Goal: Task Accomplishment & Management: Complete application form

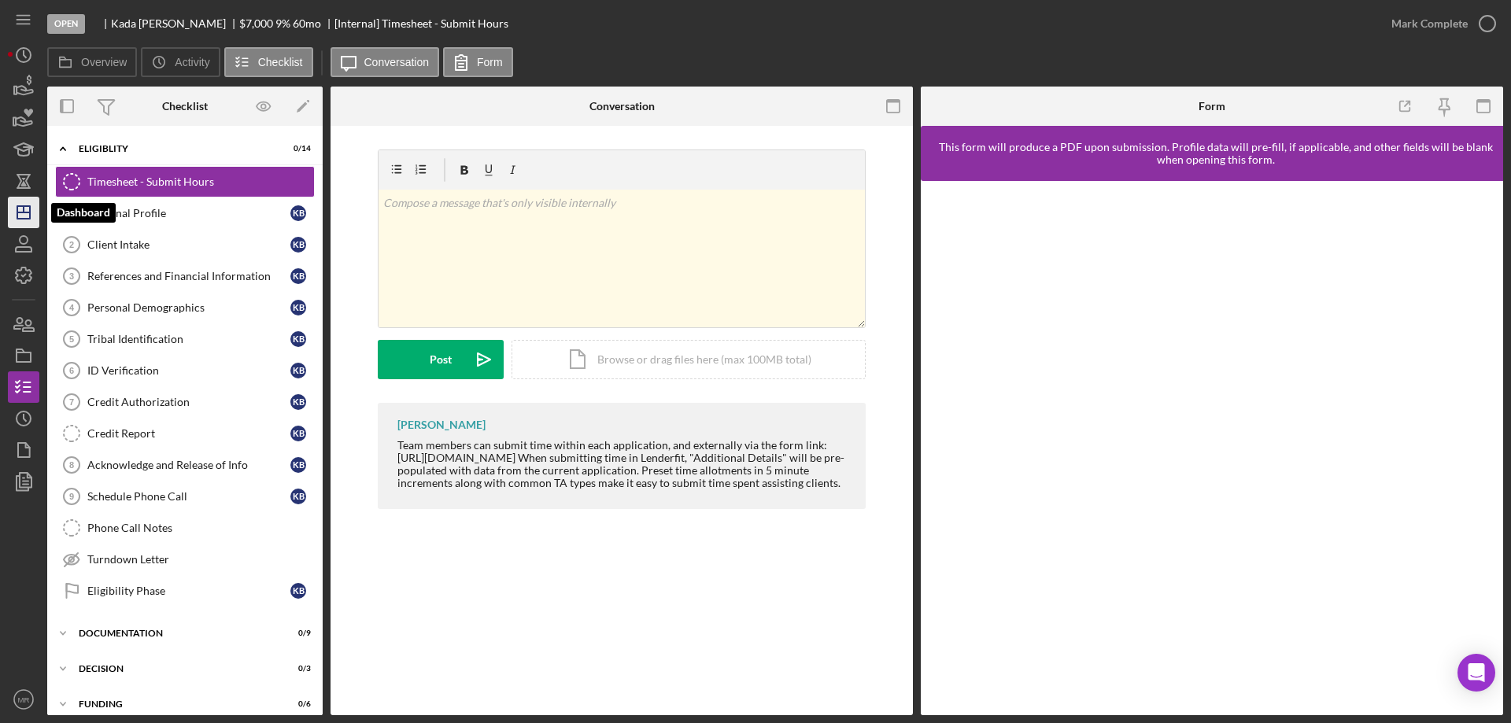
click at [22, 208] on icon "Icon/Dashboard" at bounding box center [23, 212] width 39 height 39
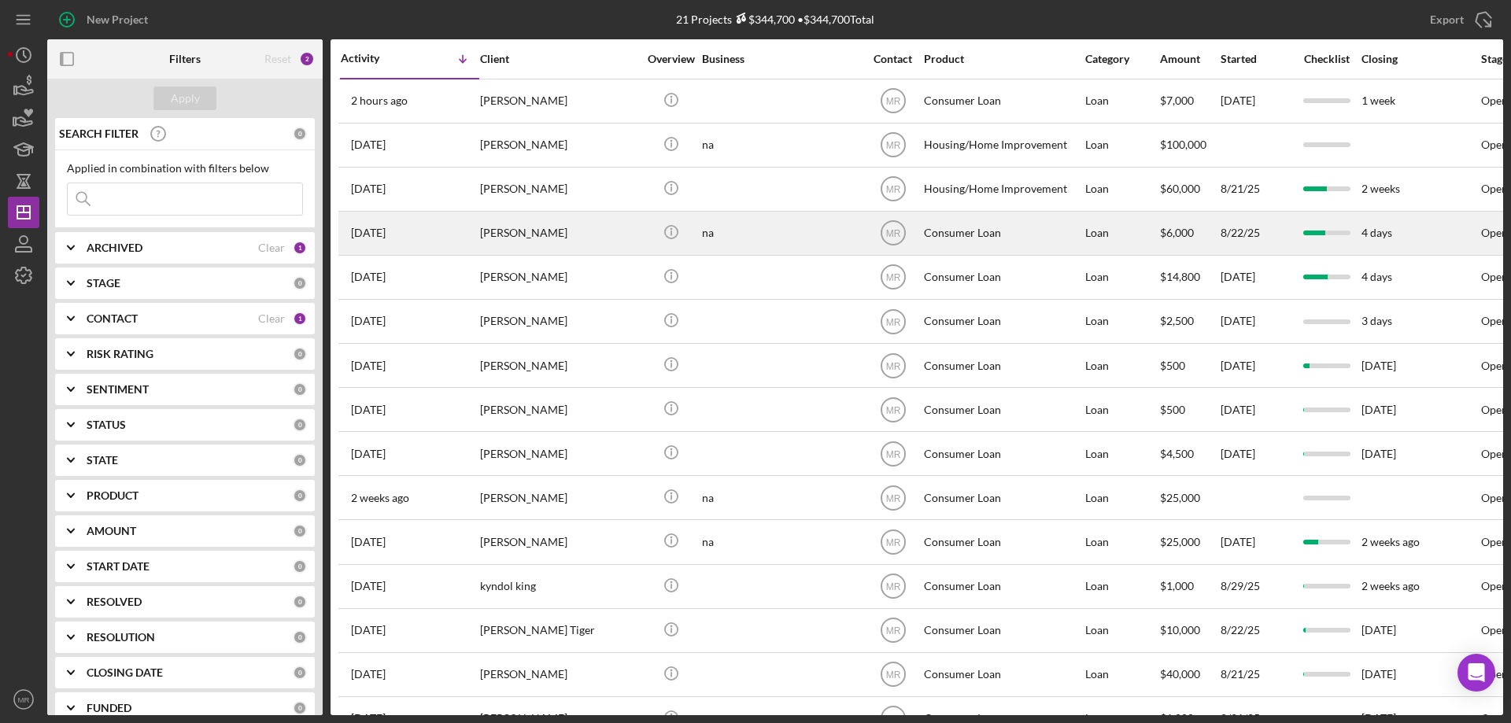
click at [800, 229] on div "na" at bounding box center [780, 234] width 157 height 42
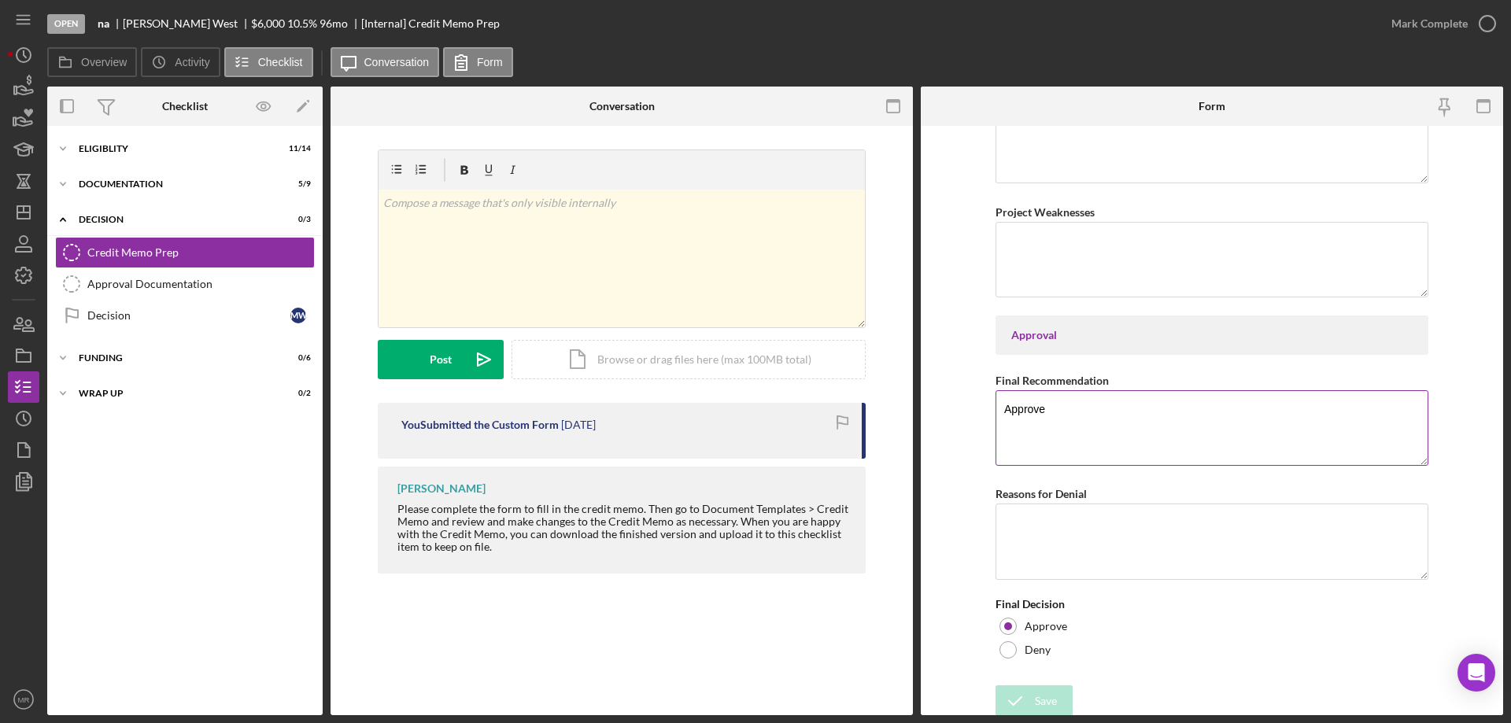
scroll to position [2471, 0]
click at [1484, 19] on icon "button" at bounding box center [1487, 23] width 39 height 39
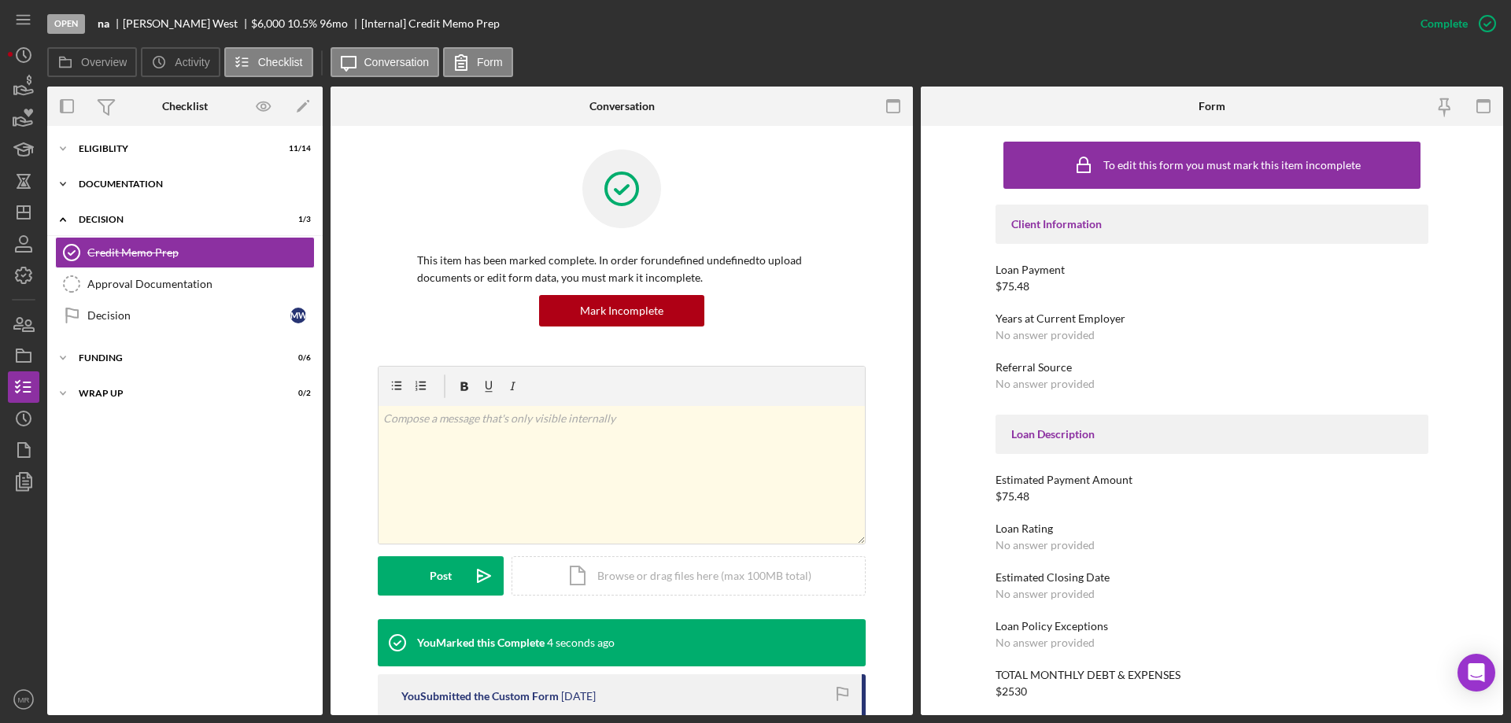
click at [128, 178] on div "Icon/Expander Documentation 5 / 9" at bounding box center [184, 183] width 275 height 31
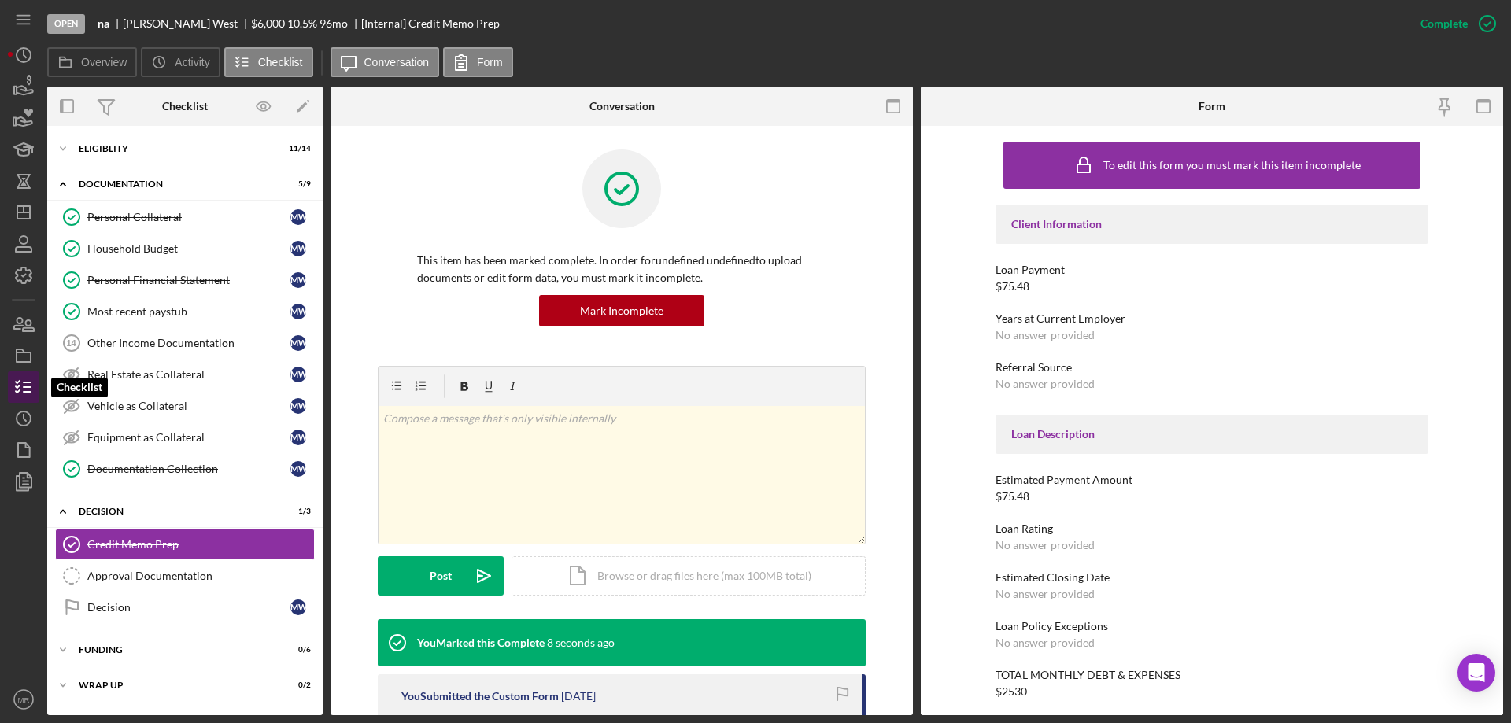
click at [24, 387] on line "button" at bounding box center [27, 387] width 7 height 0
click at [21, 351] on icon "button" at bounding box center [23, 355] width 39 height 39
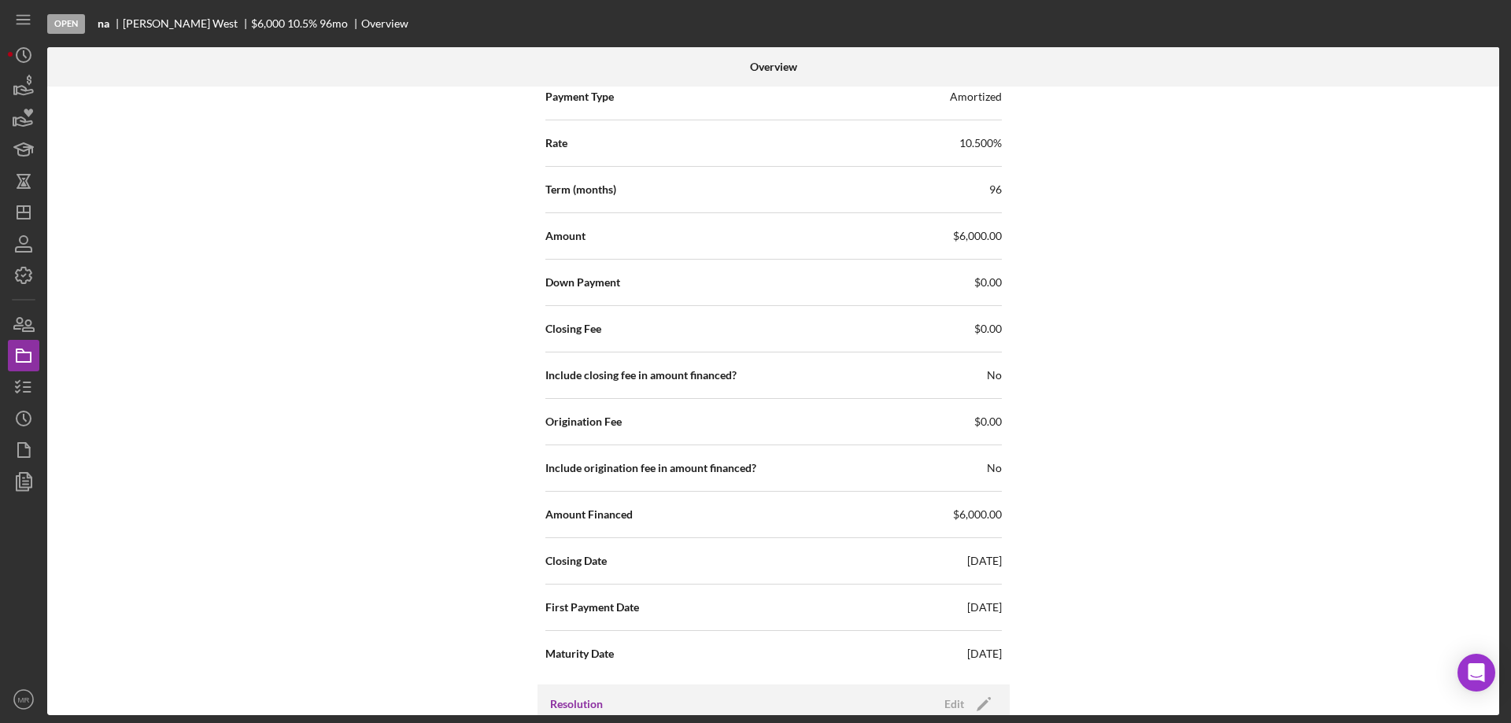
scroll to position [1725, 0]
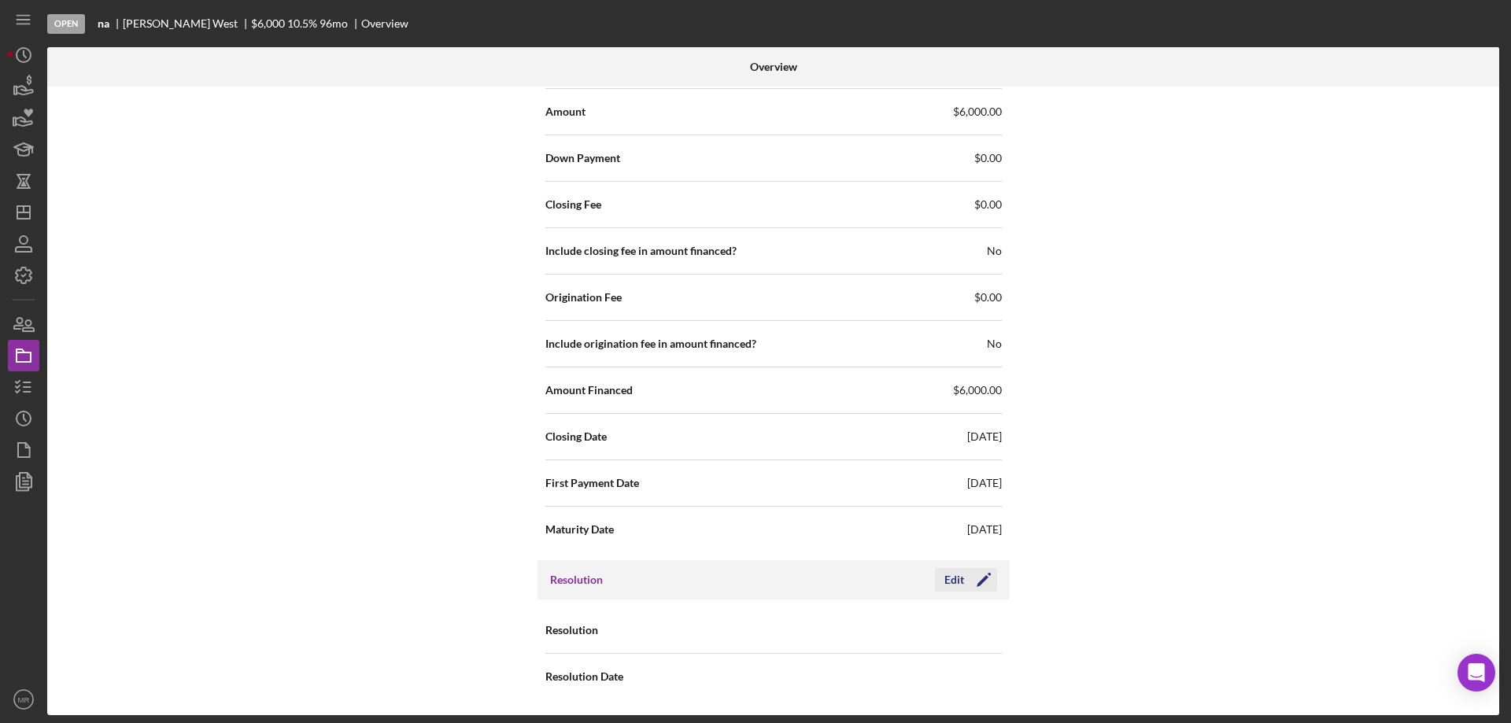
click at [967, 576] on icon "Icon/Edit" at bounding box center [983, 579] width 39 height 39
click at [867, 632] on div "Select..." at bounding box center [869, 631] width 189 height 36
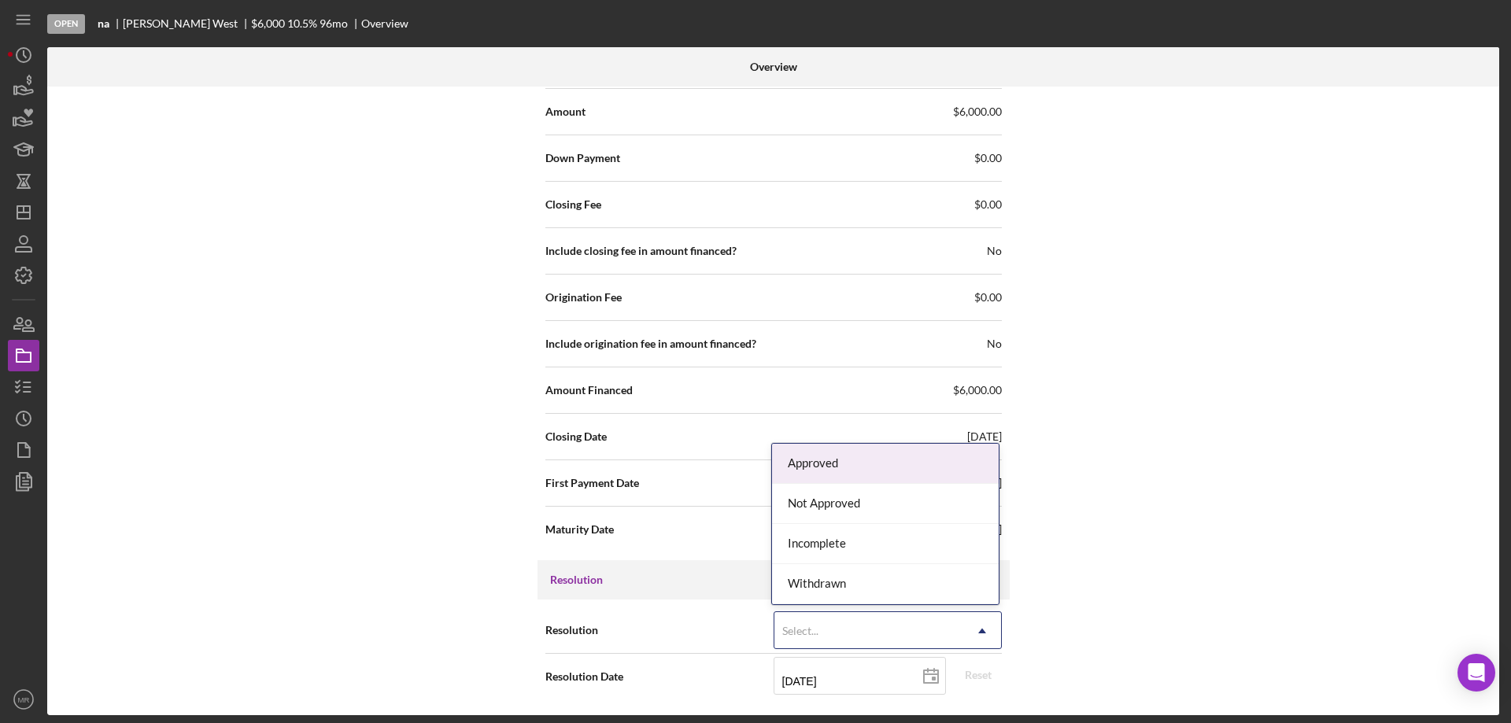
click at [858, 470] on div "Approved" at bounding box center [885, 464] width 227 height 40
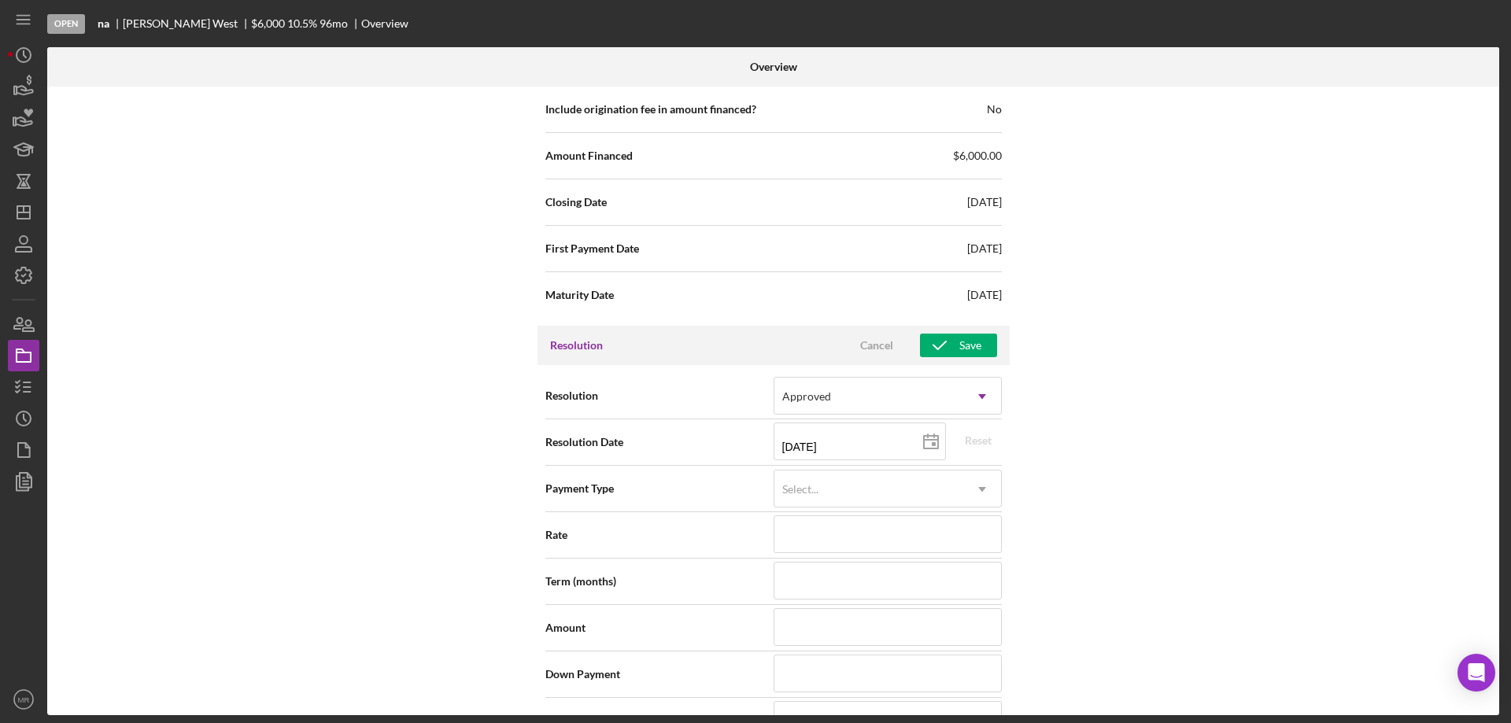
scroll to position [1961, 0]
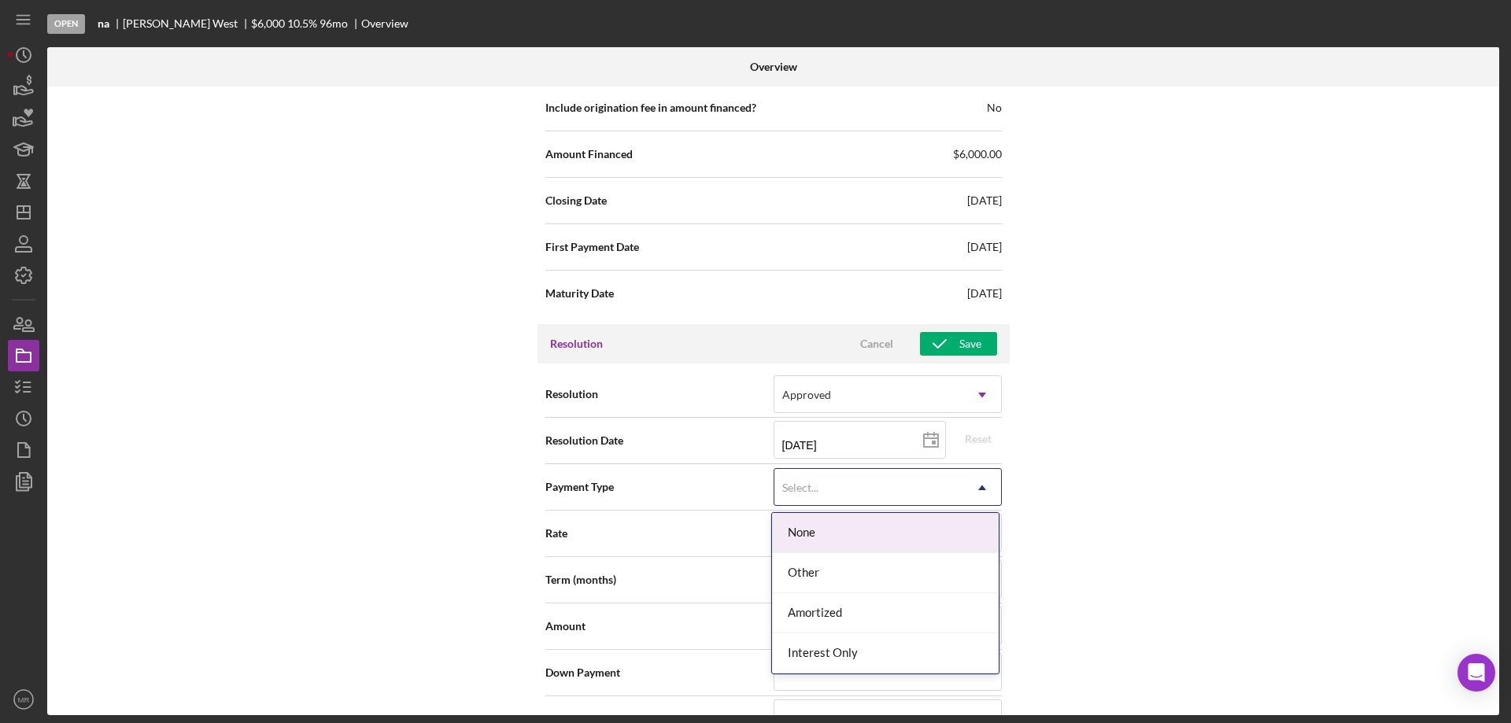
click at [883, 493] on div "Select..." at bounding box center [869, 488] width 189 height 36
click at [878, 620] on div "Amortized" at bounding box center [885, 613] width 227 height 40
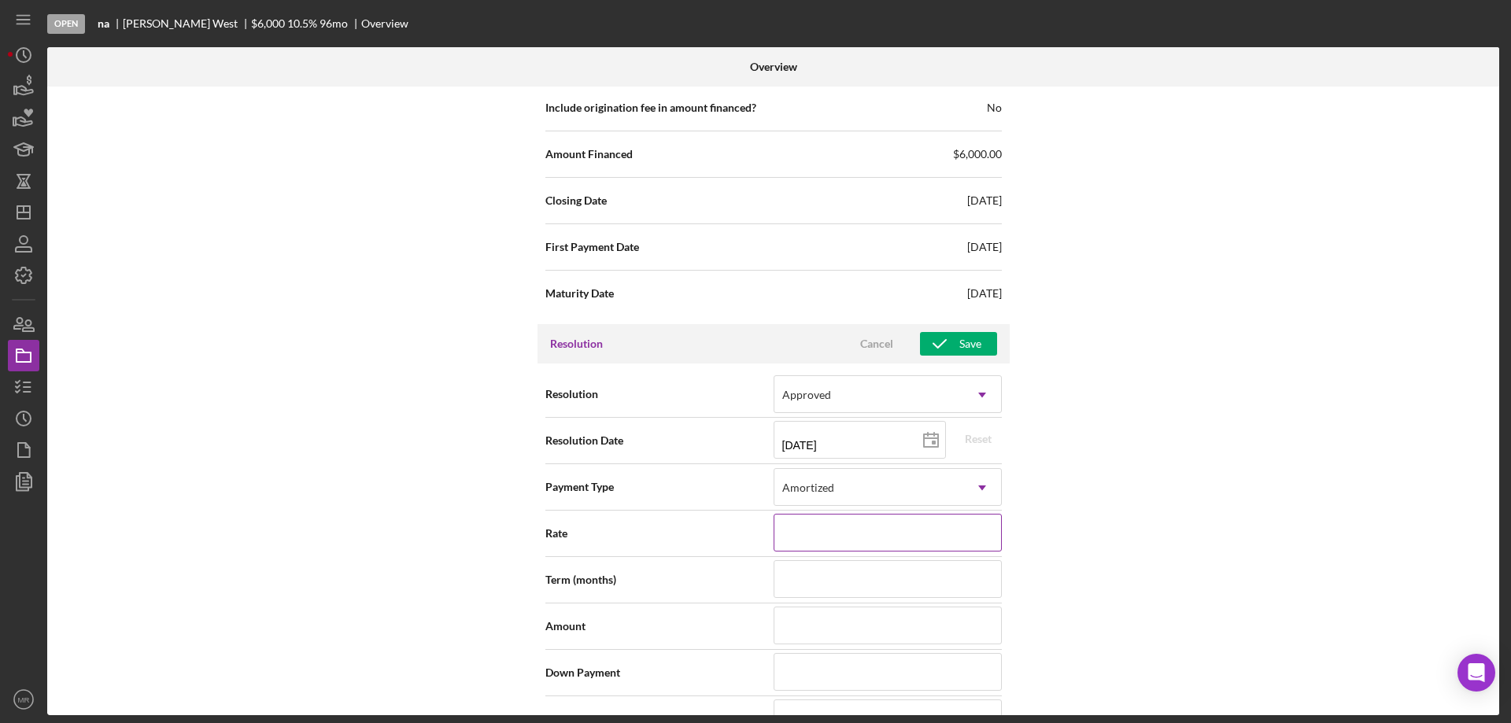
click at [871, 534] on input at bounding box center [888, 533] width 228 height 38
type input "1%"
type input "10%"
type input "10.%"
type input "10.5%"
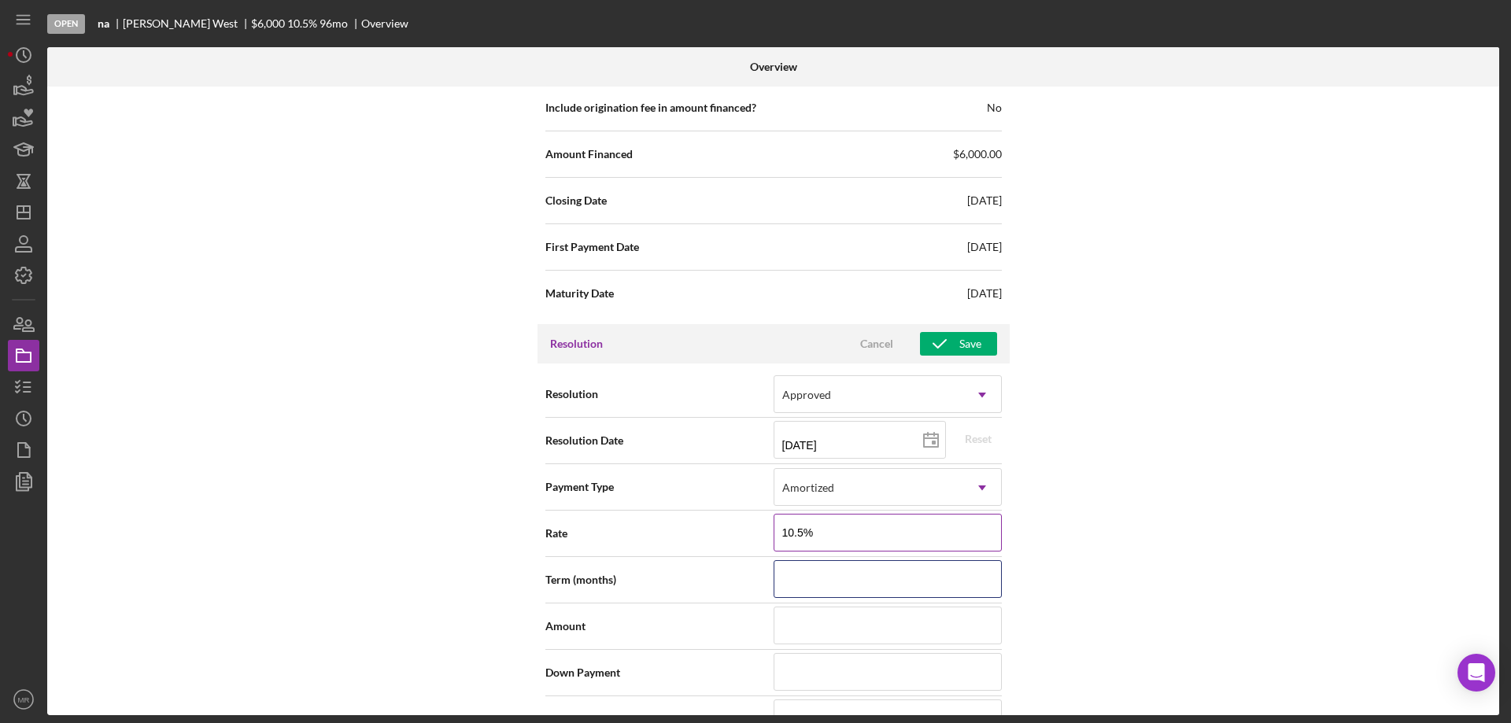
type input "10.500%"
type input "4"
type input "48"
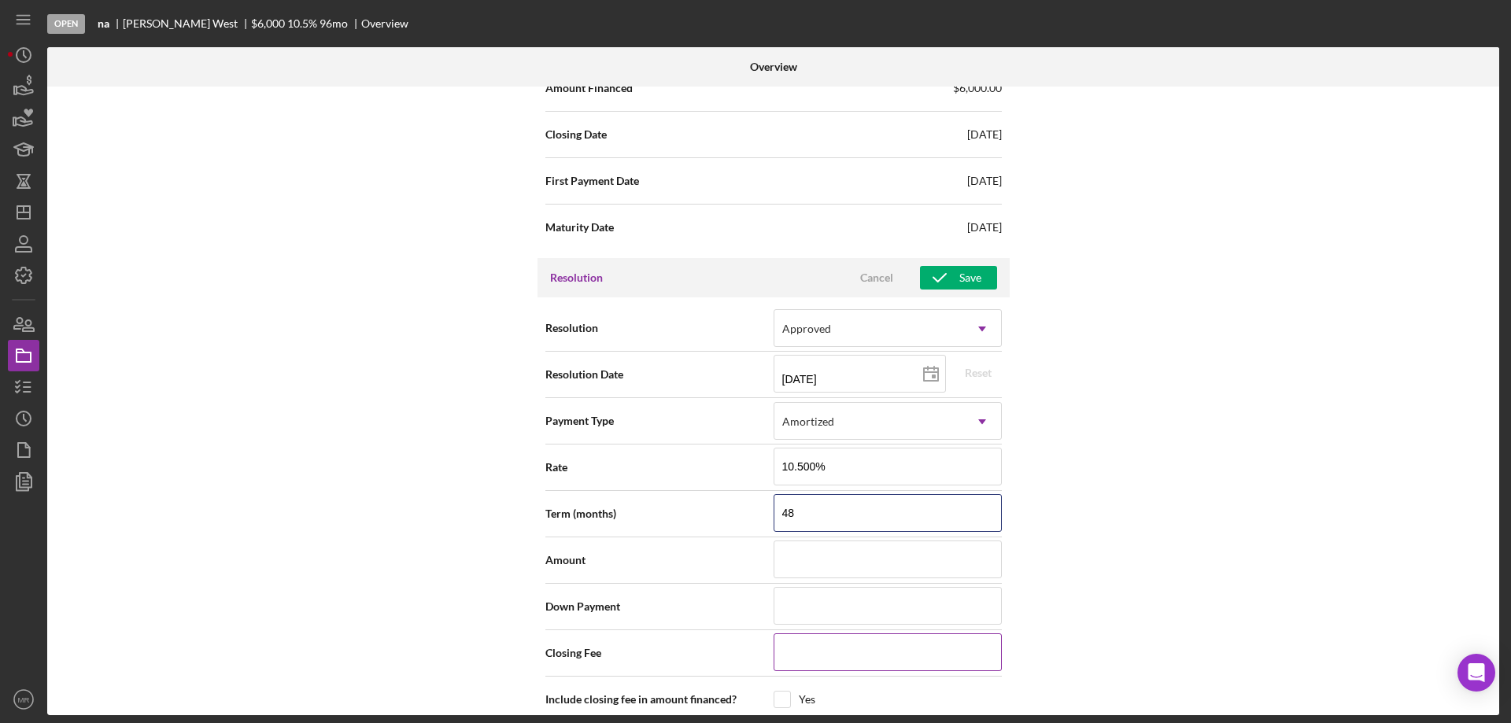
scroll to position [2119, 0]
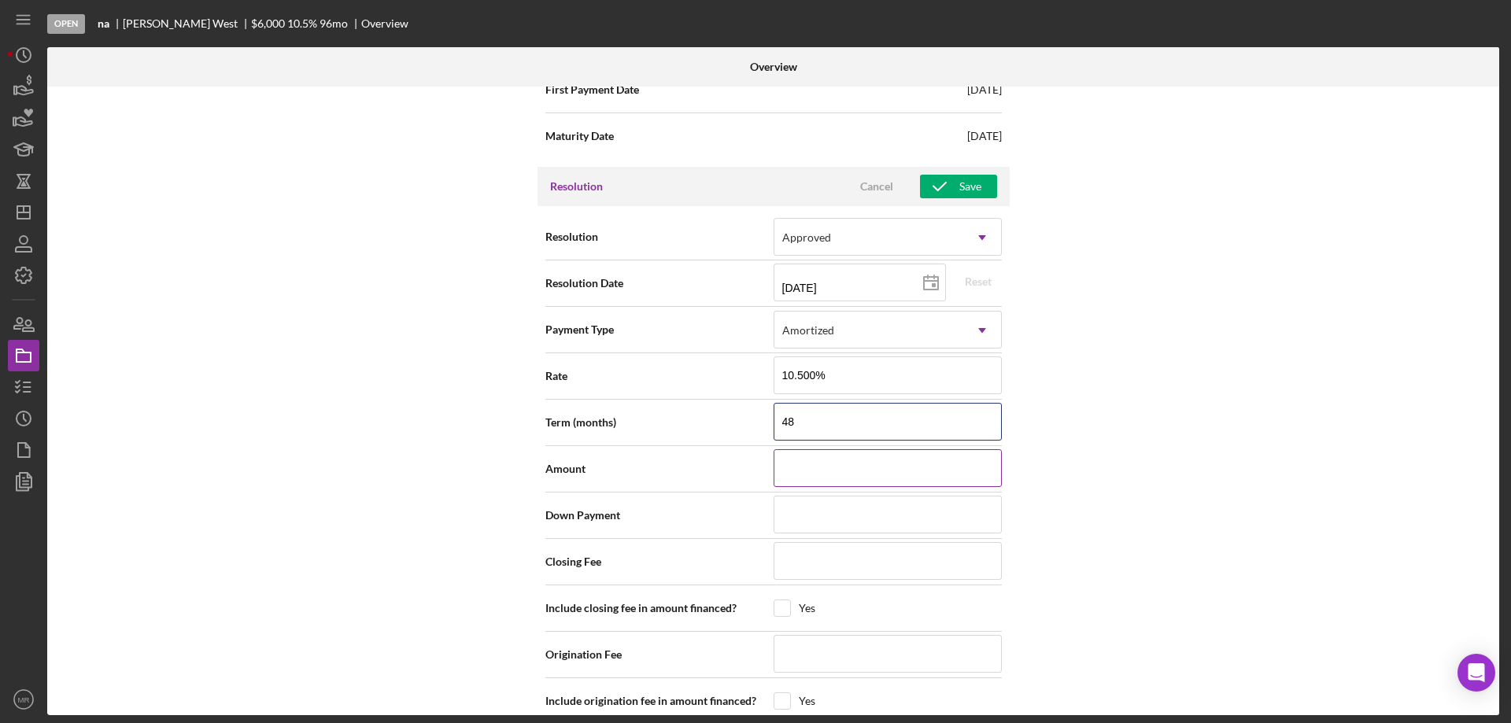
type input "48"
click at [815, 471] on input at bounding box center [888, 468] width 228 height 38
type input "$6"
type input "$60"
type input "$600"
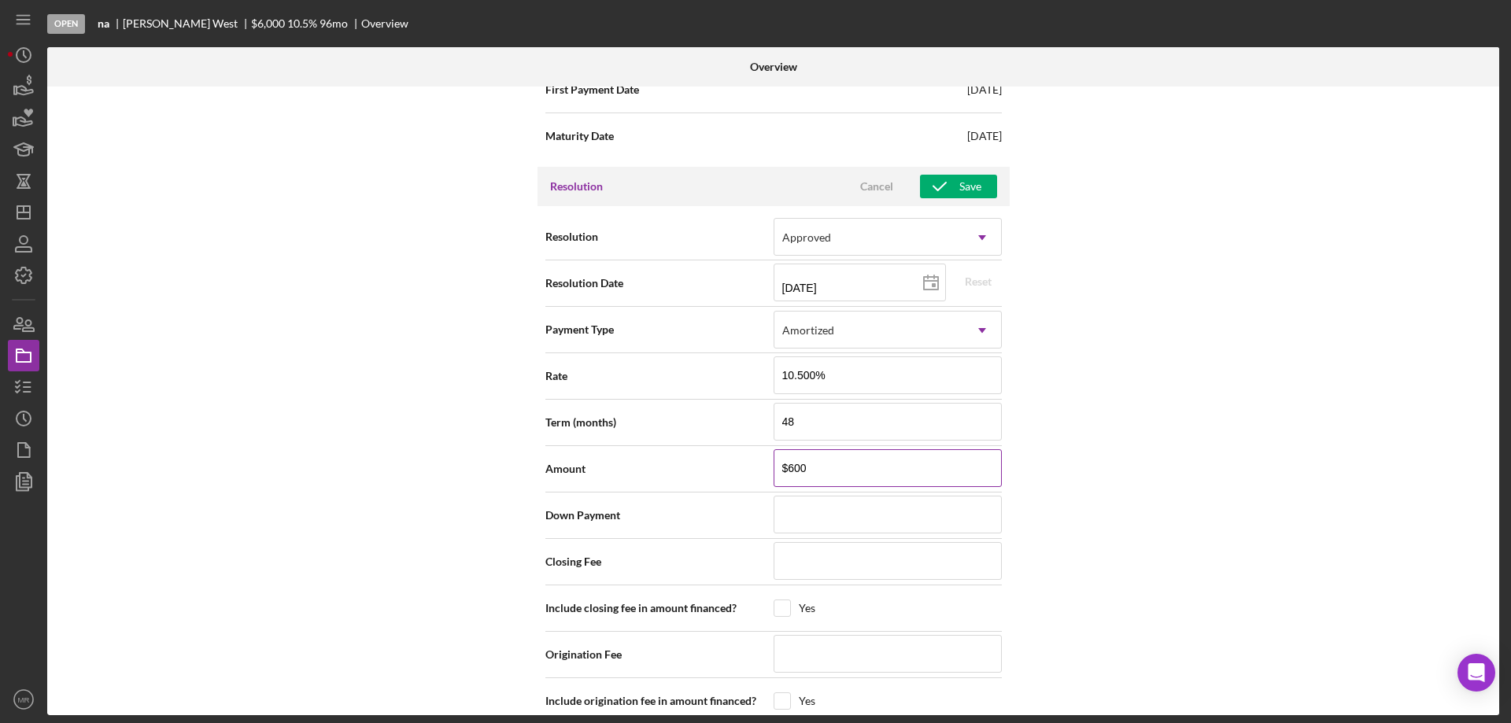
type input "$6,000"
type input "$0"
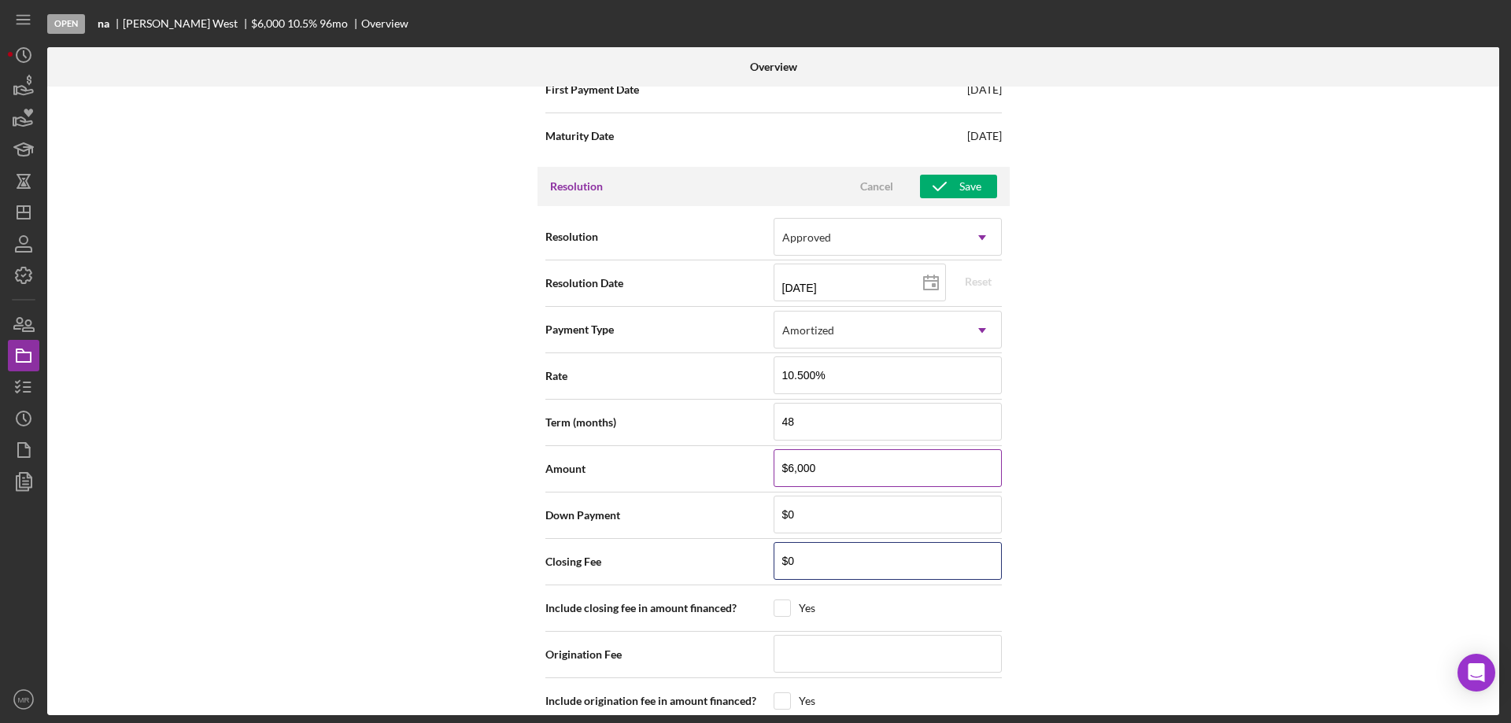
type input "$0"
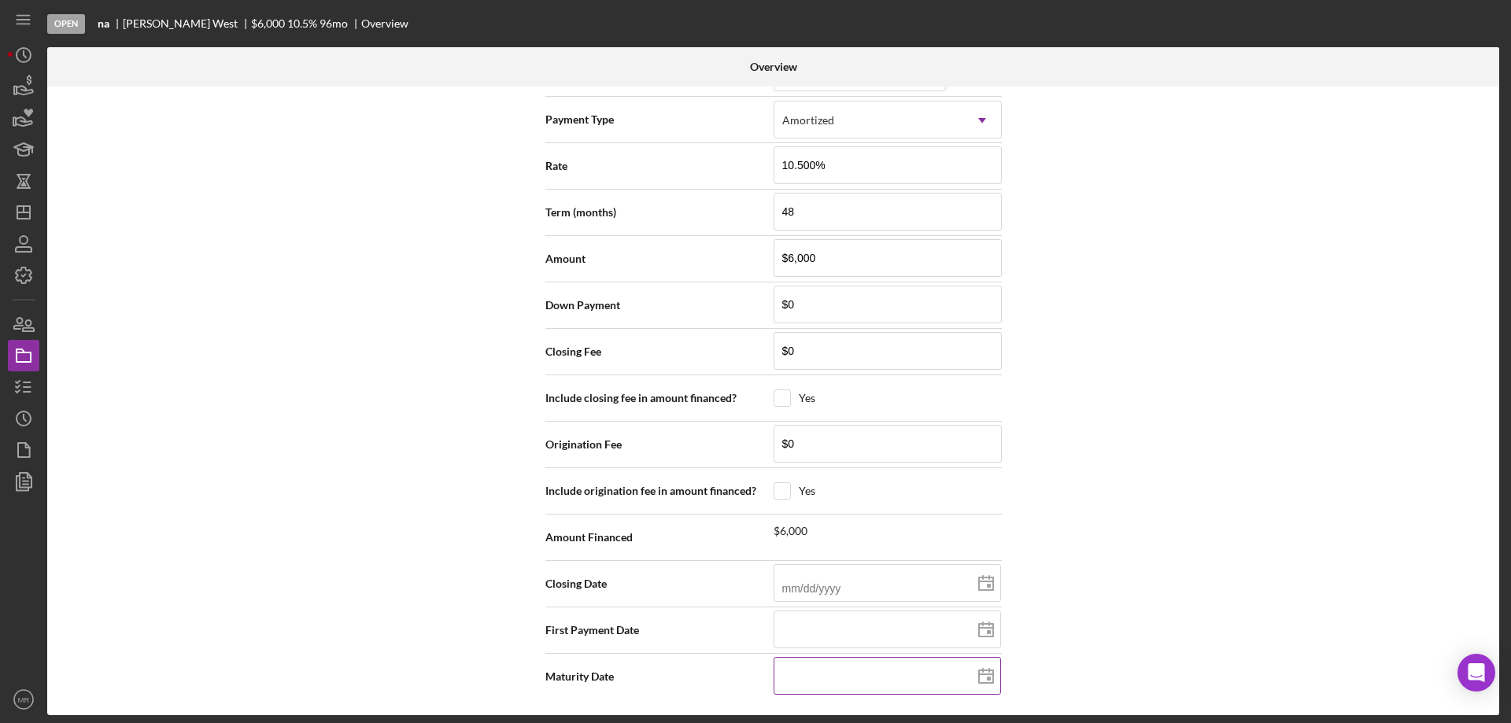
click at [847, 678] on input at bounding box center [887, 676] width 227 height 38
type input "0m/dd/yyyy"
type input "06/dd/yyyy"
type input "06/2d/yyyy"
type input "06/29/yyyy"
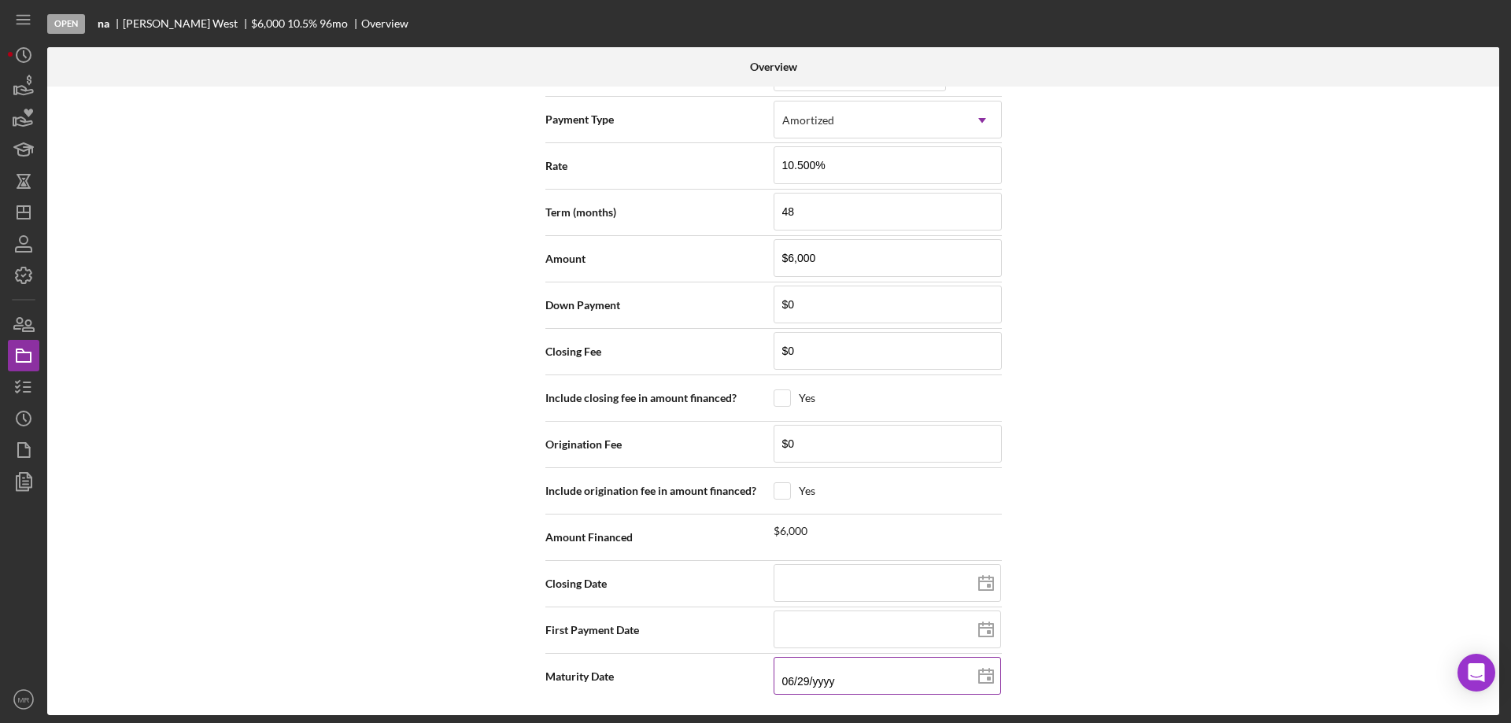
type input "06/29/2yyy"
type input "06/29/20yy"
type input "06/29/202y"
type input "[DATE]"
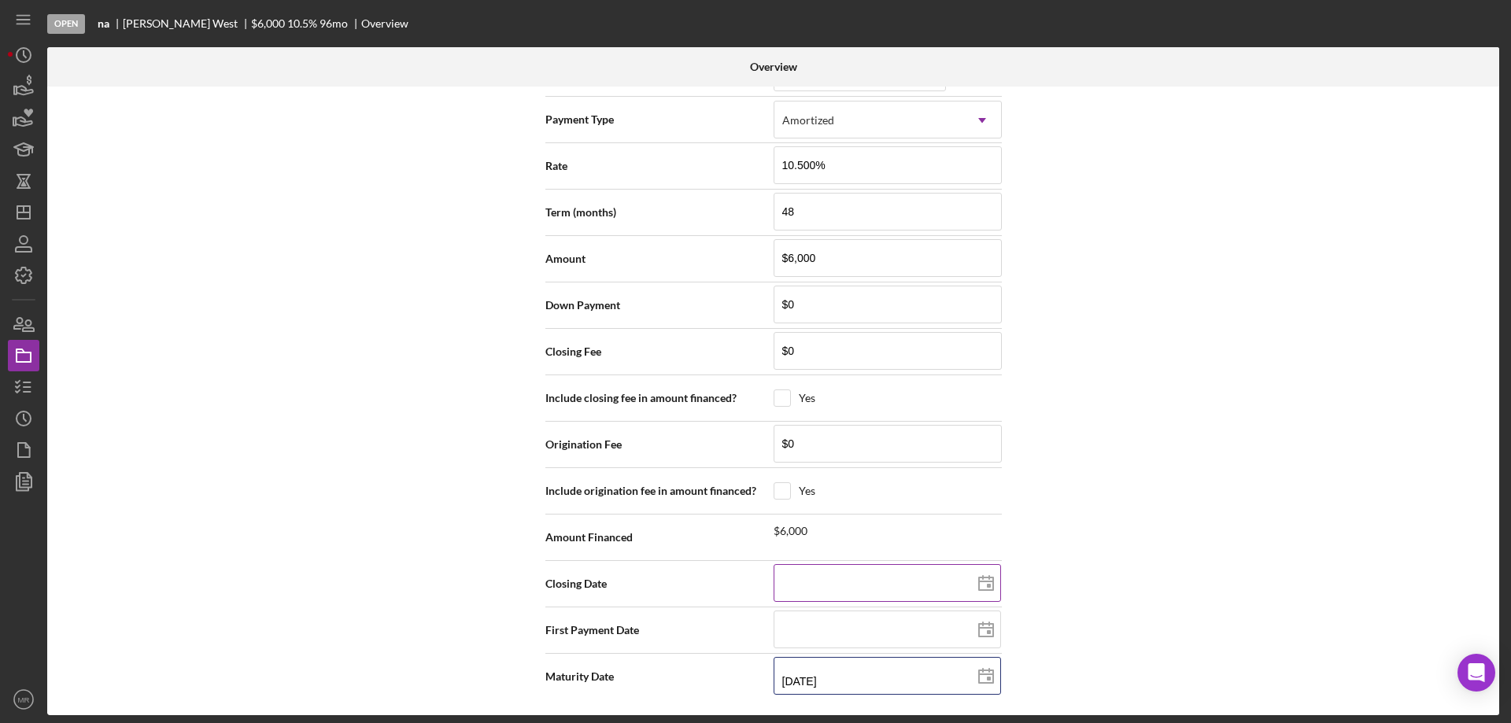
type input "[DATE]"
drag, startPoint x: 868, startPoint y: 597, endPoint x: 885, endPoint y: 599, distance: 17.5
click at [868, 596] on input at bounding box center [887, 583] width 227 height 38
drag, startPoint x: 786, startPoint y: 579, endPoint x: 871, endPoint y: 590, distance: 85.7
click at [788, 584] on input at bounding box center [887, 583] width 227 height 38
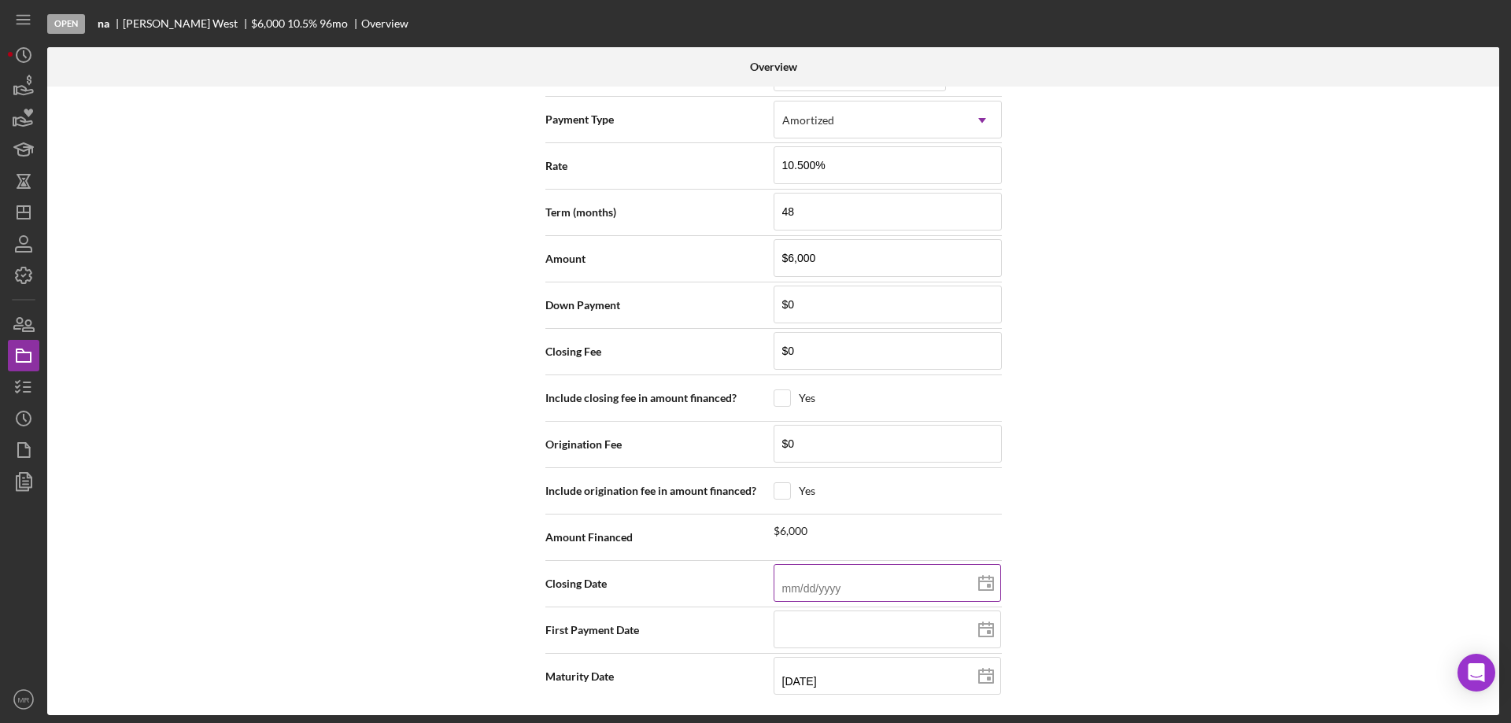
type input "0m/dd/yyyy"
type input "09/dd/yyyy"
type input "09/2d/yyyy"
click at [986, 628] on line at bounding box center [986, 628] width 14 height 0
click at [1241, 468] on div "Internal Workflow Stage Open Icon/Dropdown Arrow Archive (can unarchive later i…" at bounding box center [773, 401] width 1452 height 629
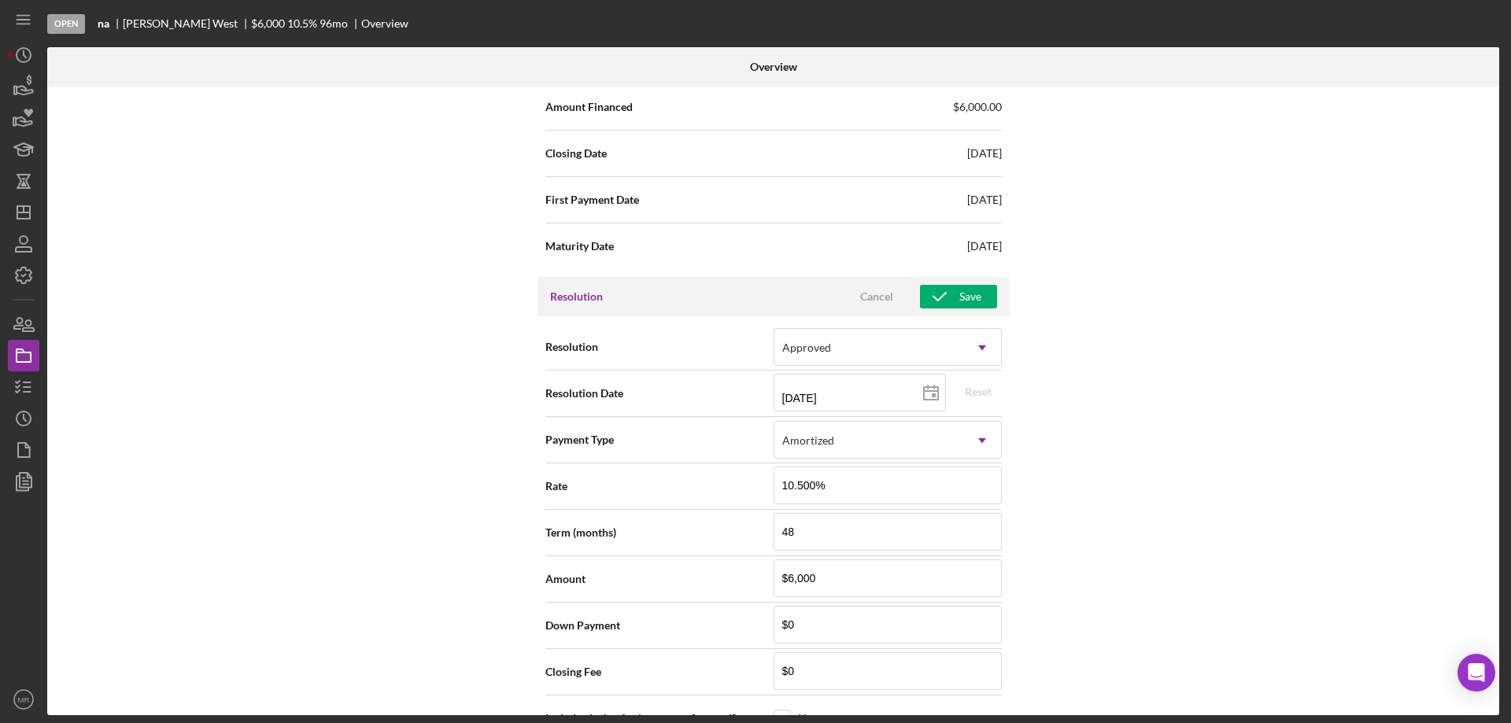
scroll to position [1936, 0]
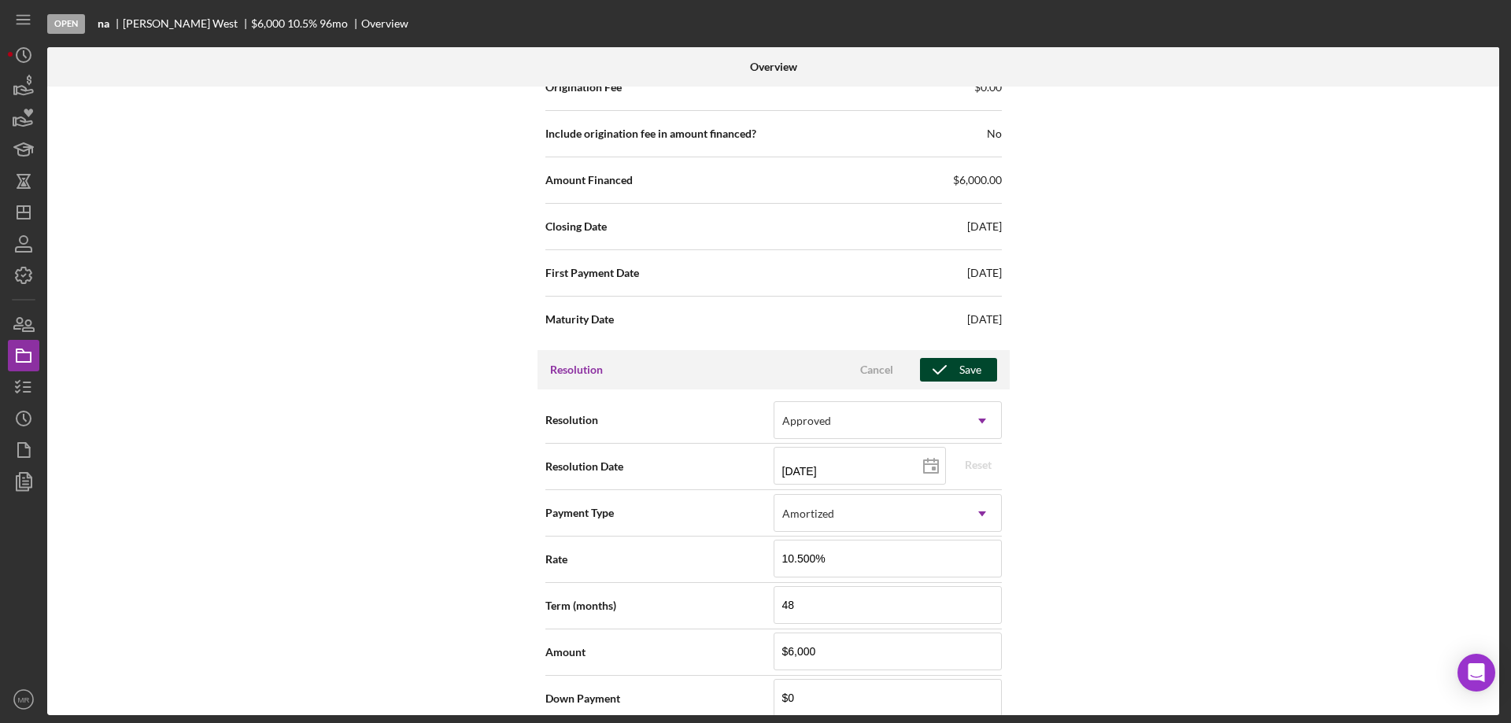
click at [966, 362] on div "Save" at bounding box center [970, 370] width 22 height 24
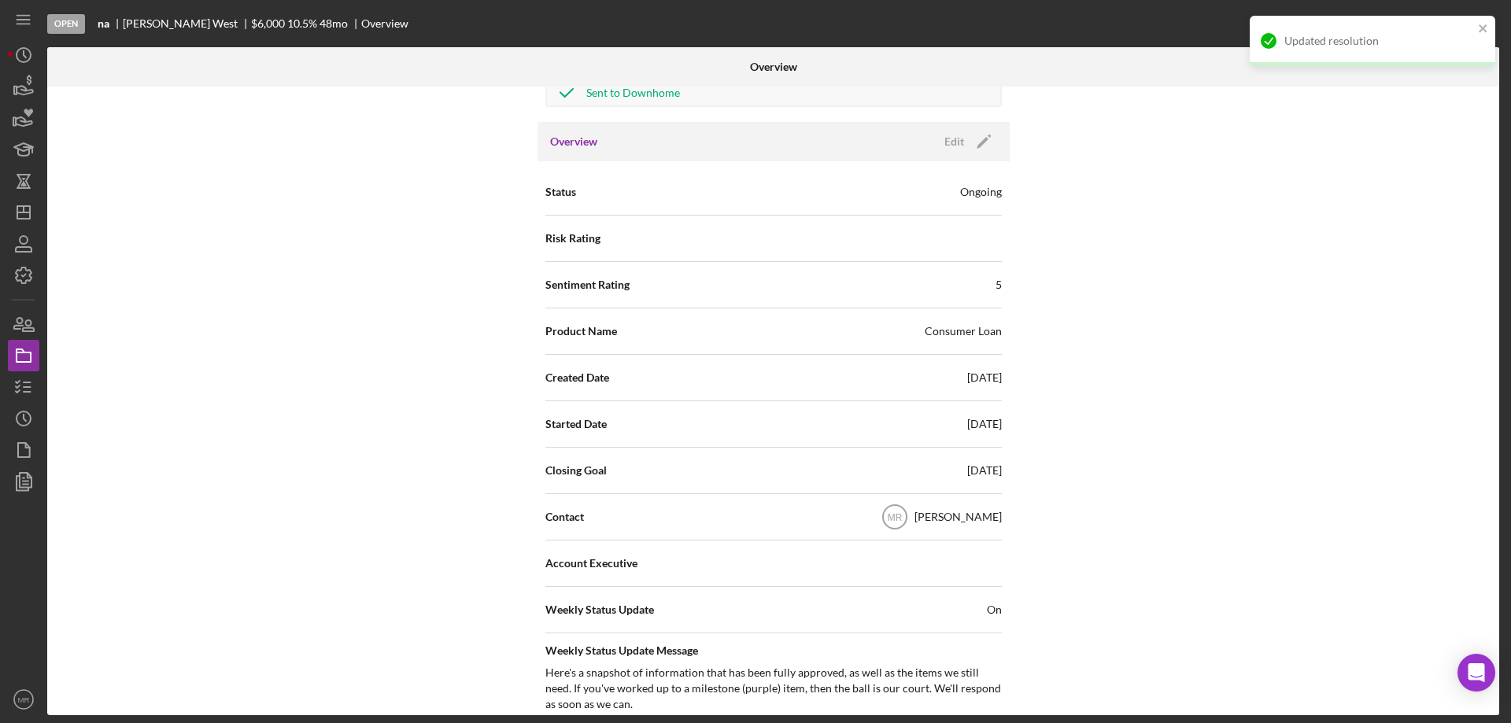
scroll to position [0, 0]
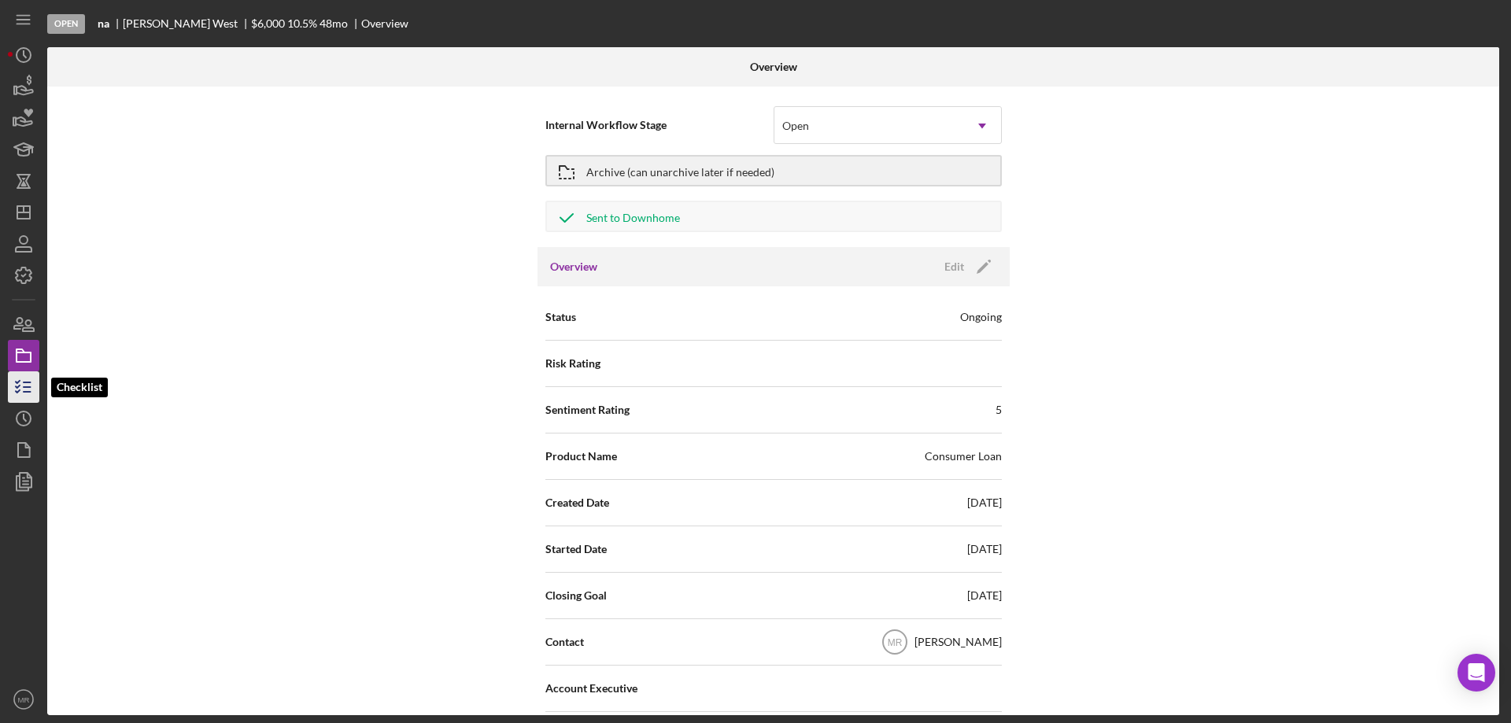
click at [22, 401] on icon "button" at bounding box center [23, 387] width 39 height 39
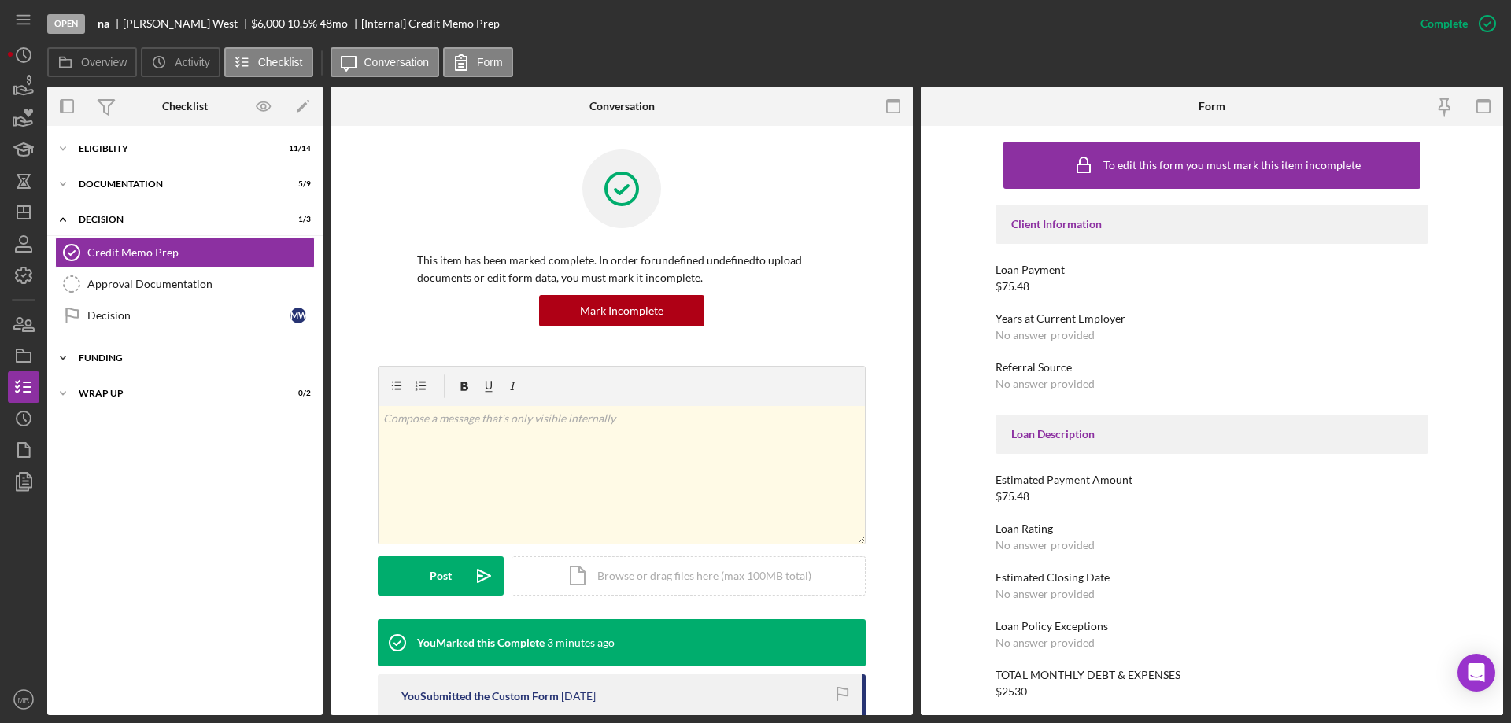
click at [102, 360] on div "Funding" at bounding box center [191, 357] width 224 height 9
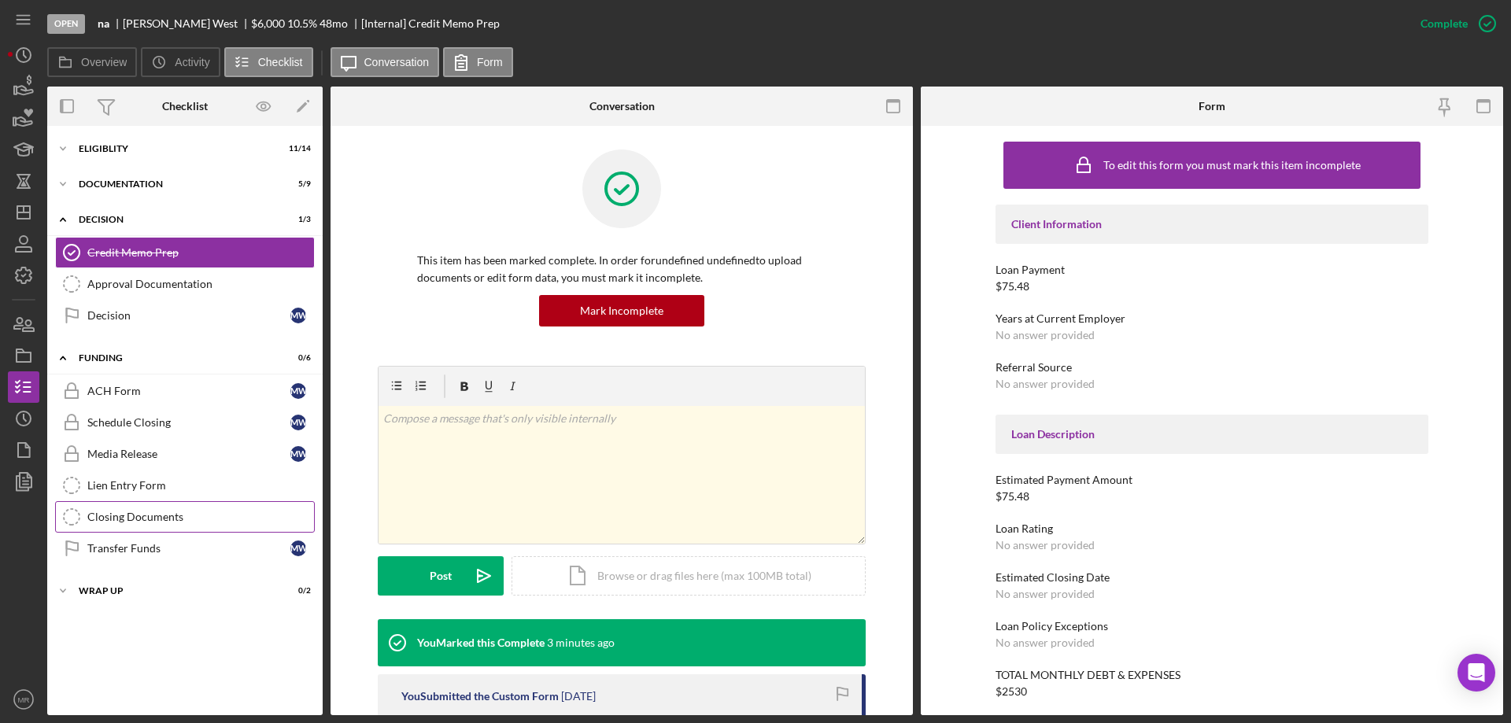
drag, startPoint x: 128, startPoint y: 515, endPoint x: 169, endPoint y: 512, distance: 41.1
click at [128, 514] on div "Closing Documents" at bounding box center [200, 517] width 227 height 13
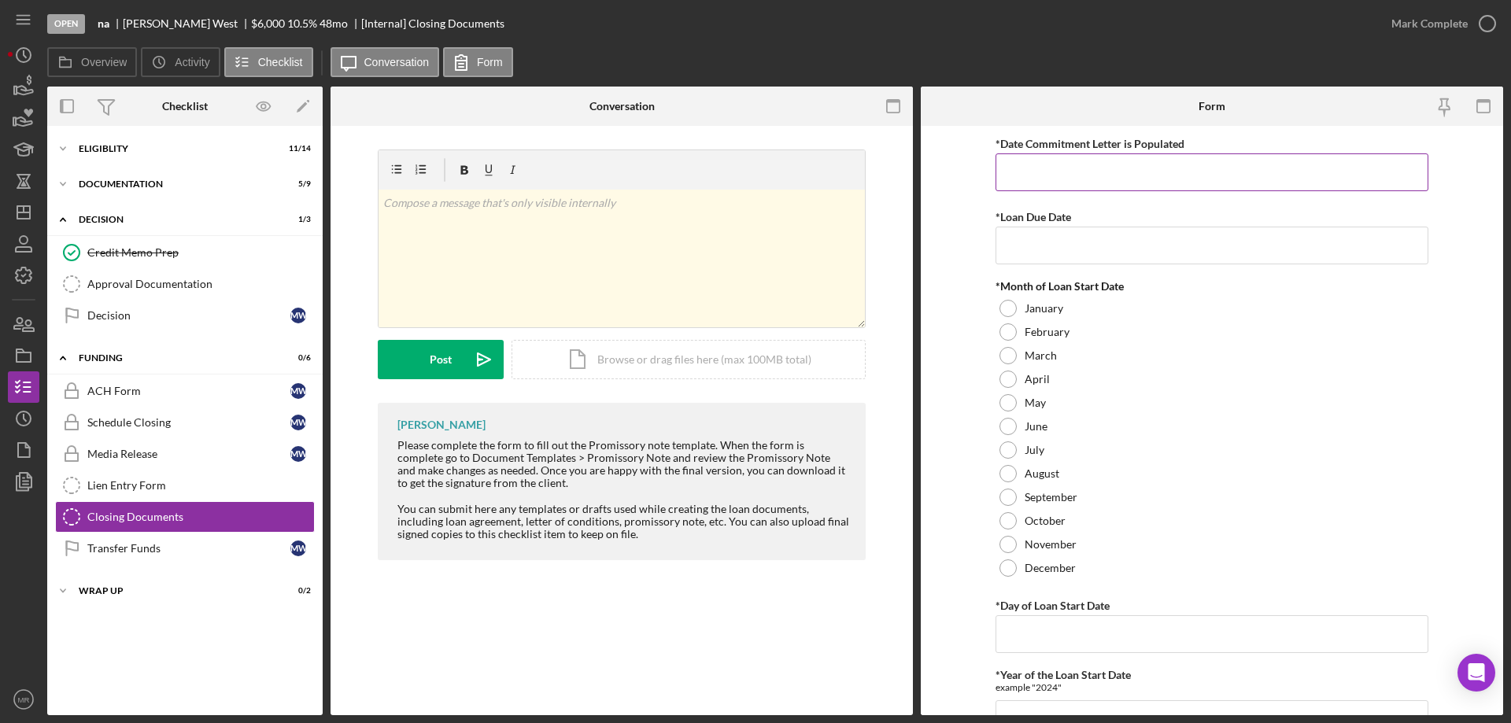
click at [1019, 172] on input "*Date Commitment Letter is Populated" at bounding box center [1212, 172] width 433 height 38
click at [1011, 495] on div at bounding box center [1008, 497] width 17 height 17
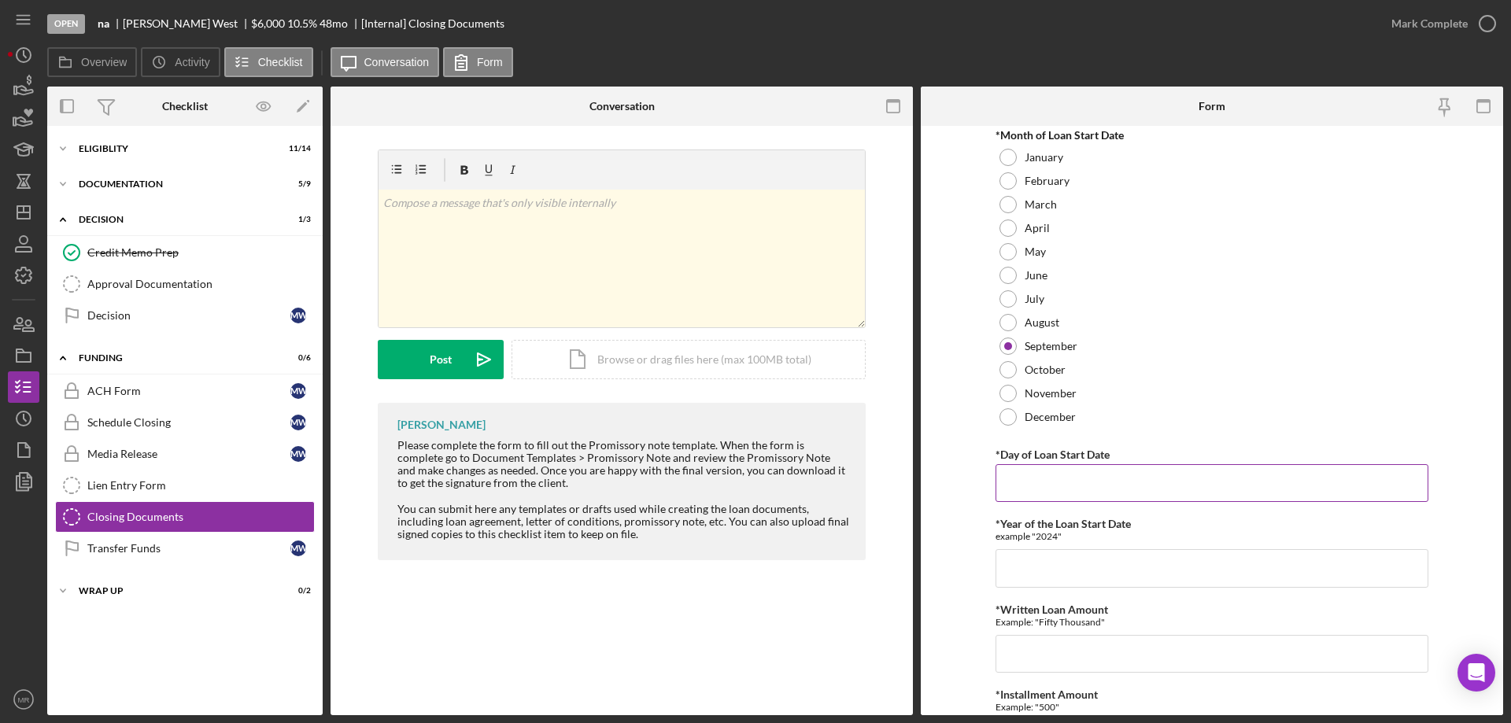
scroll to position [157, 0]
click at [1027, 468] on input "*Day of Loan Start Date" at bounding box center [1212, 477] width 433 height 38
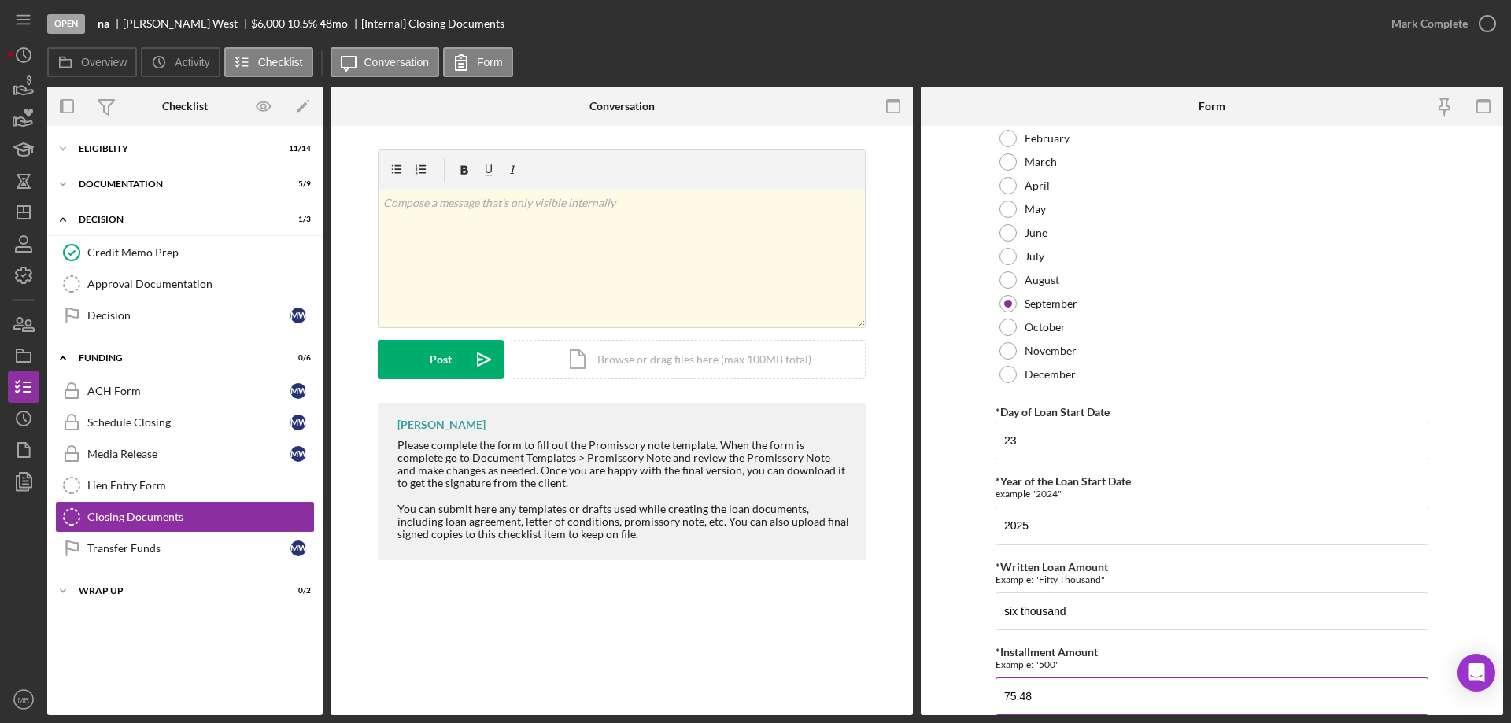
scroll to position [482, 0]
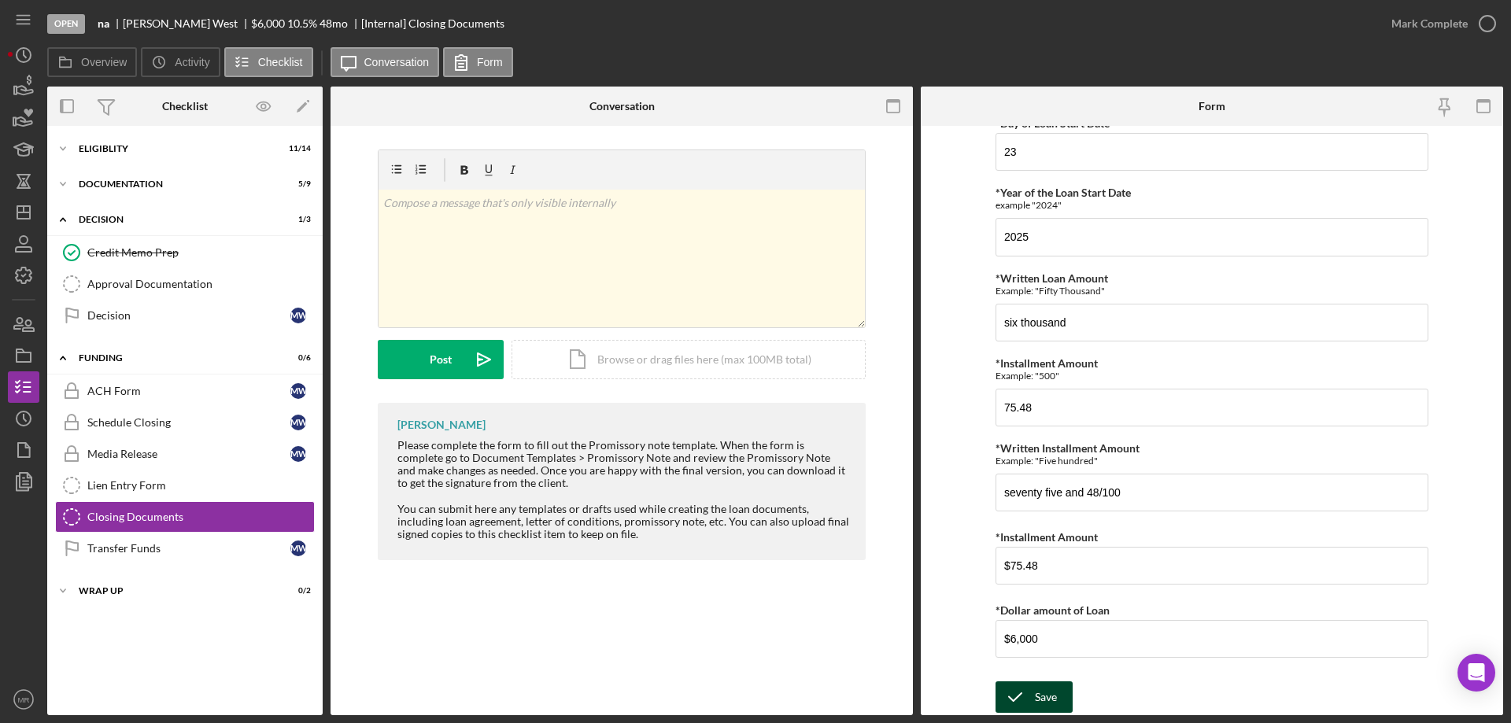
click at [1038, 700] on div "Save" at bounding box center [1046, 697] width 22 height 31
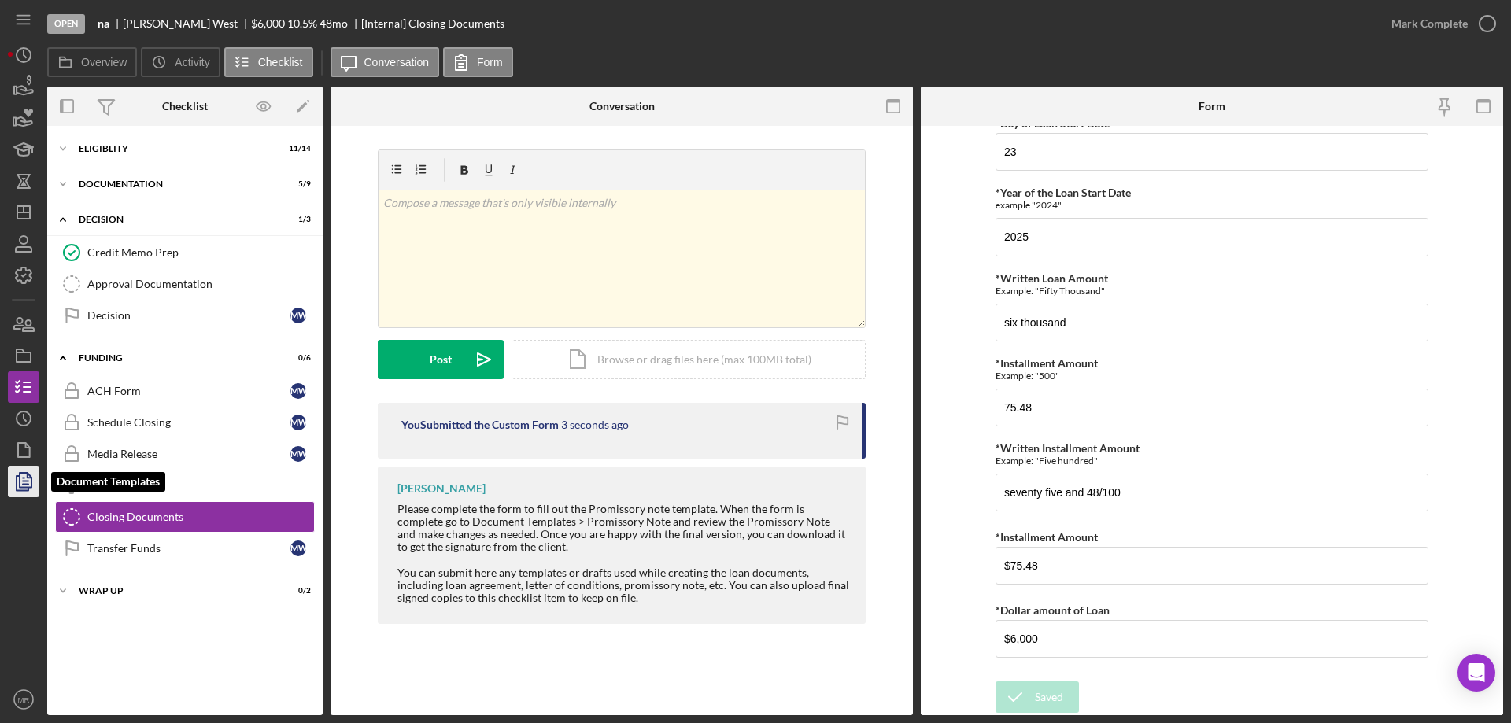
click at [20, 479] on polygon "button" at bounding box center [26, 480] width 12 height 14
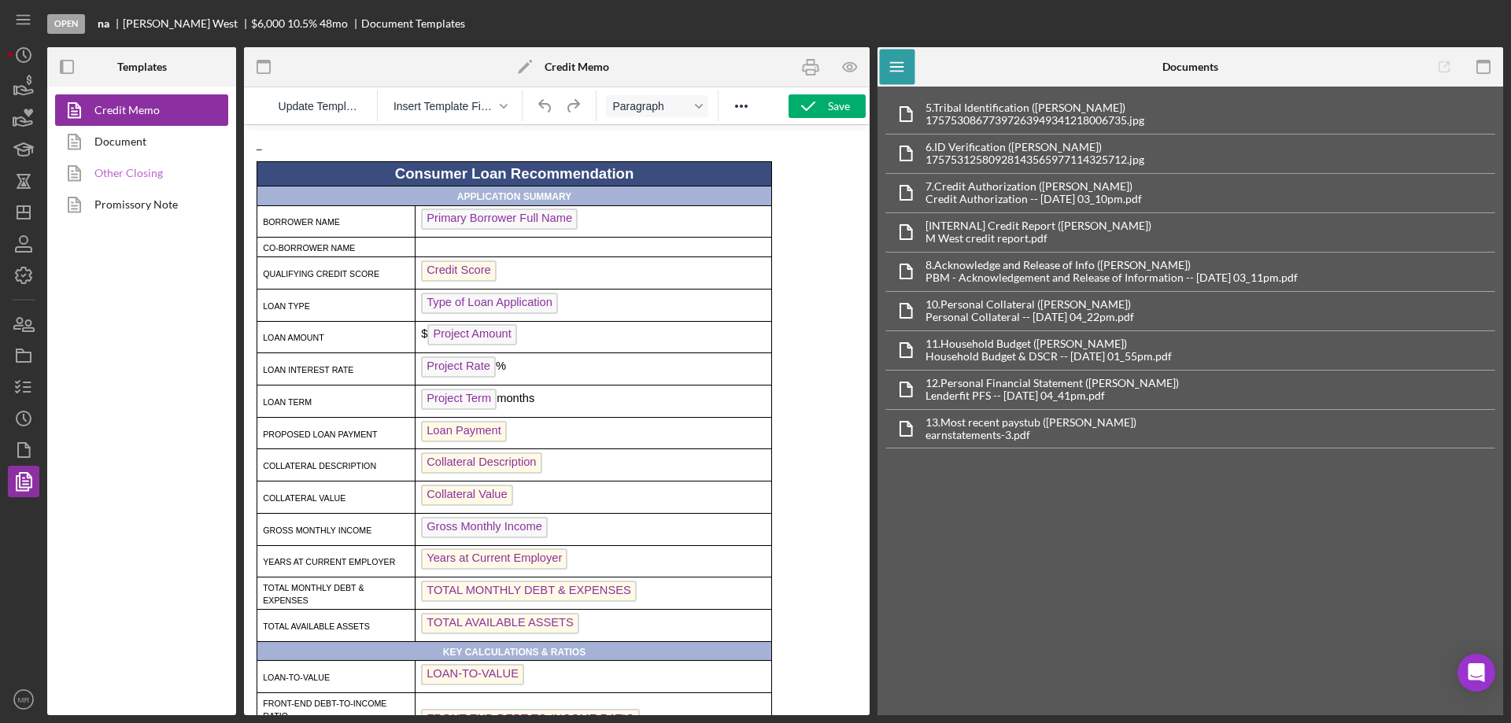
click at [121, 168] on link "Other Closing" at bounding box center [137, 172] width 165 height 31
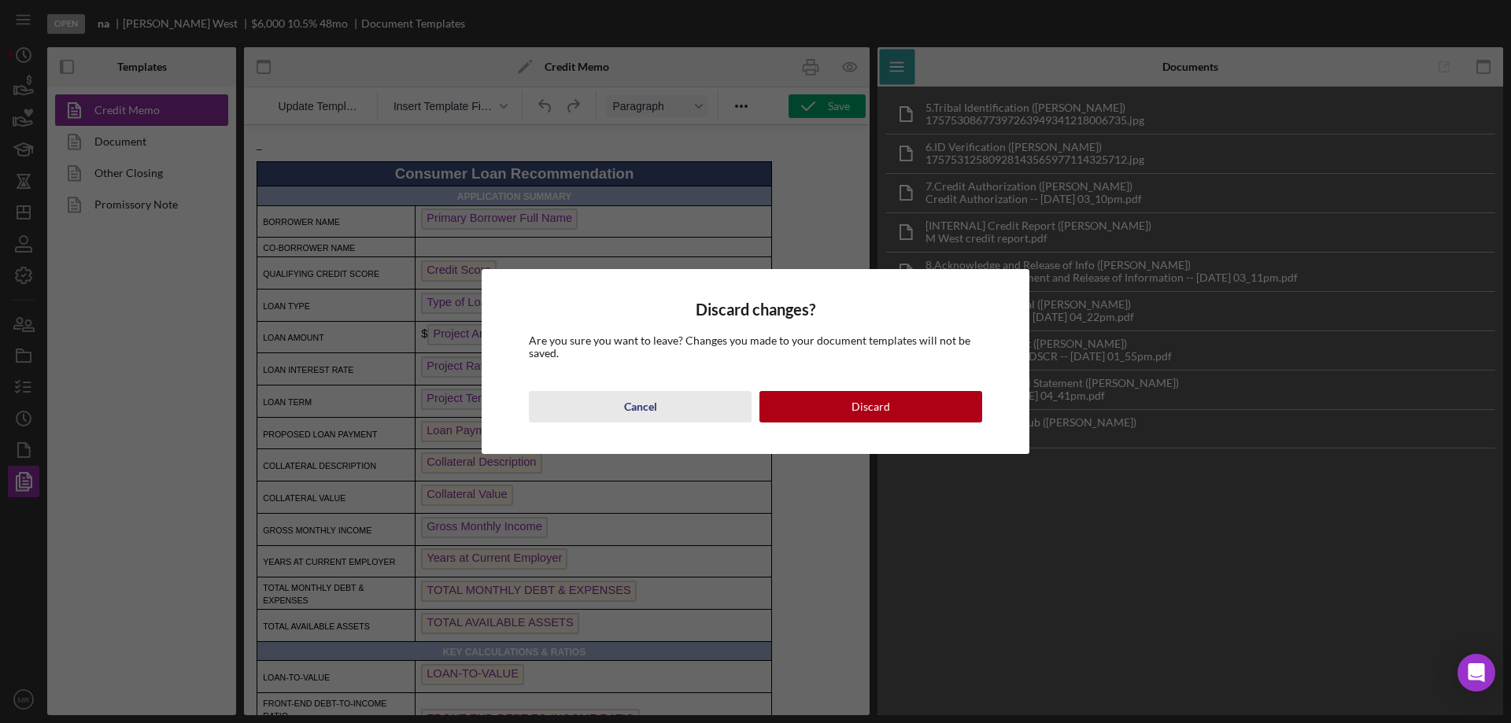
click at [624, 405] on div "Cancel" at bounding box center [640, 406] width 33 height 31
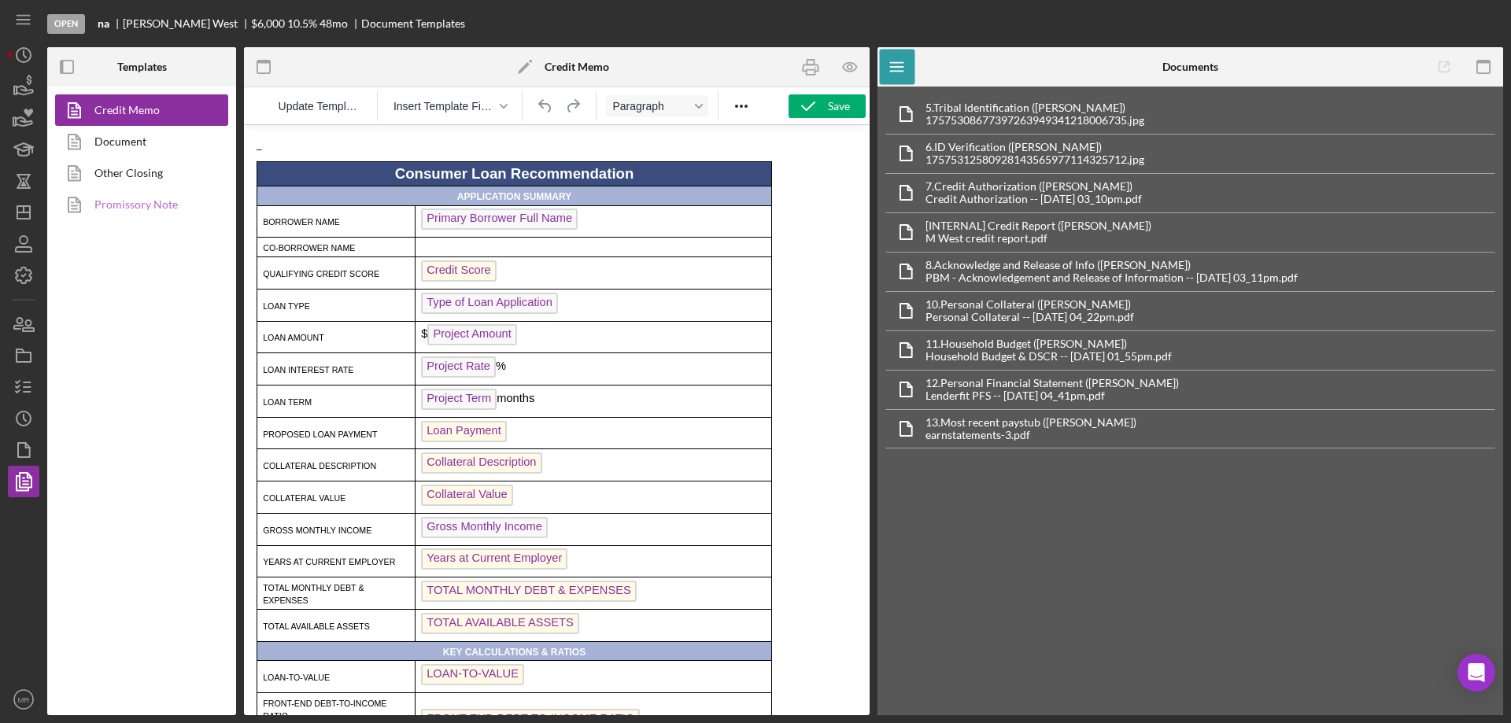
click at [120, 205] on link "Promissory Note" at bounding box center [137, 204] width 165 height 31
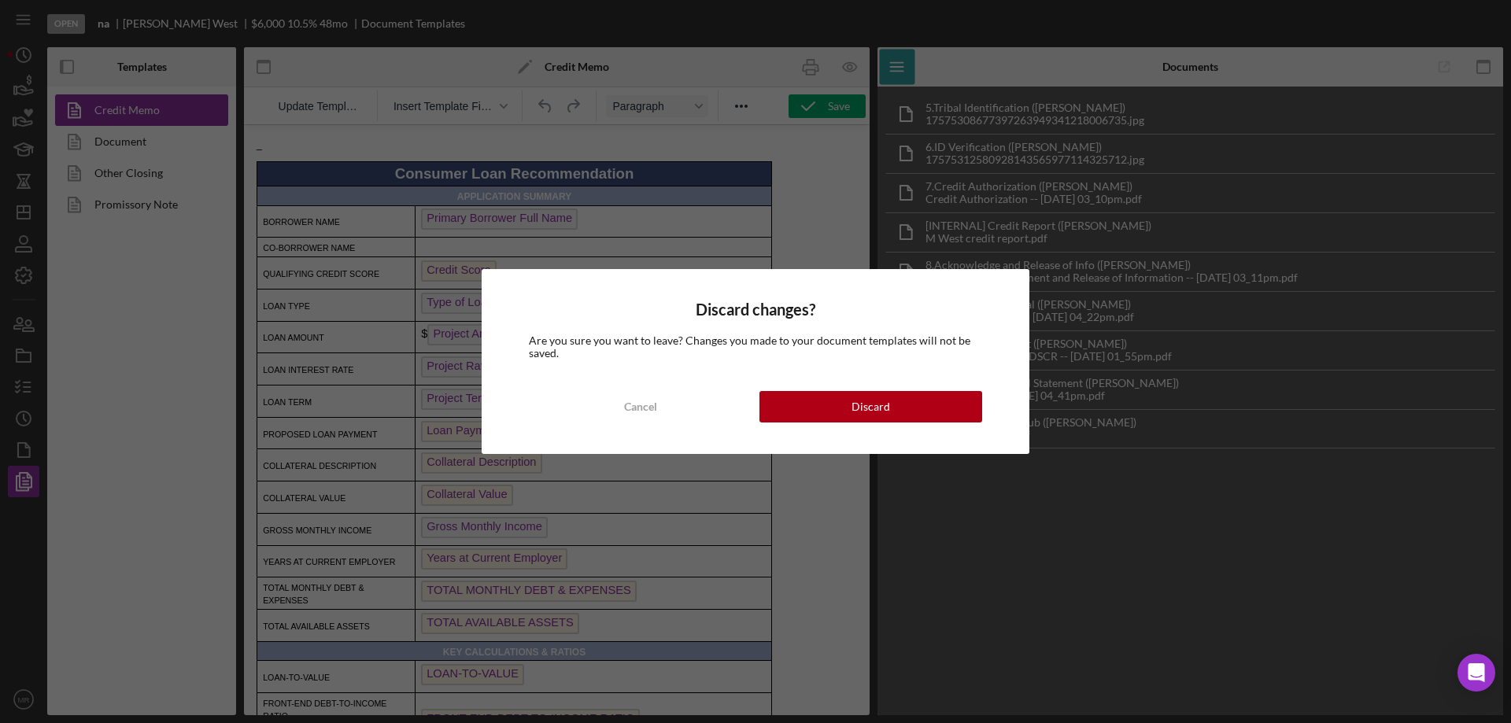
drag, startPoint x: 871, startPoint y: 398, endPoint x: 885, endPoint y: 399, distance: 14.2
click at [871, 399] on div "Discard" at bounding box center [871, 406] width 39 height 31
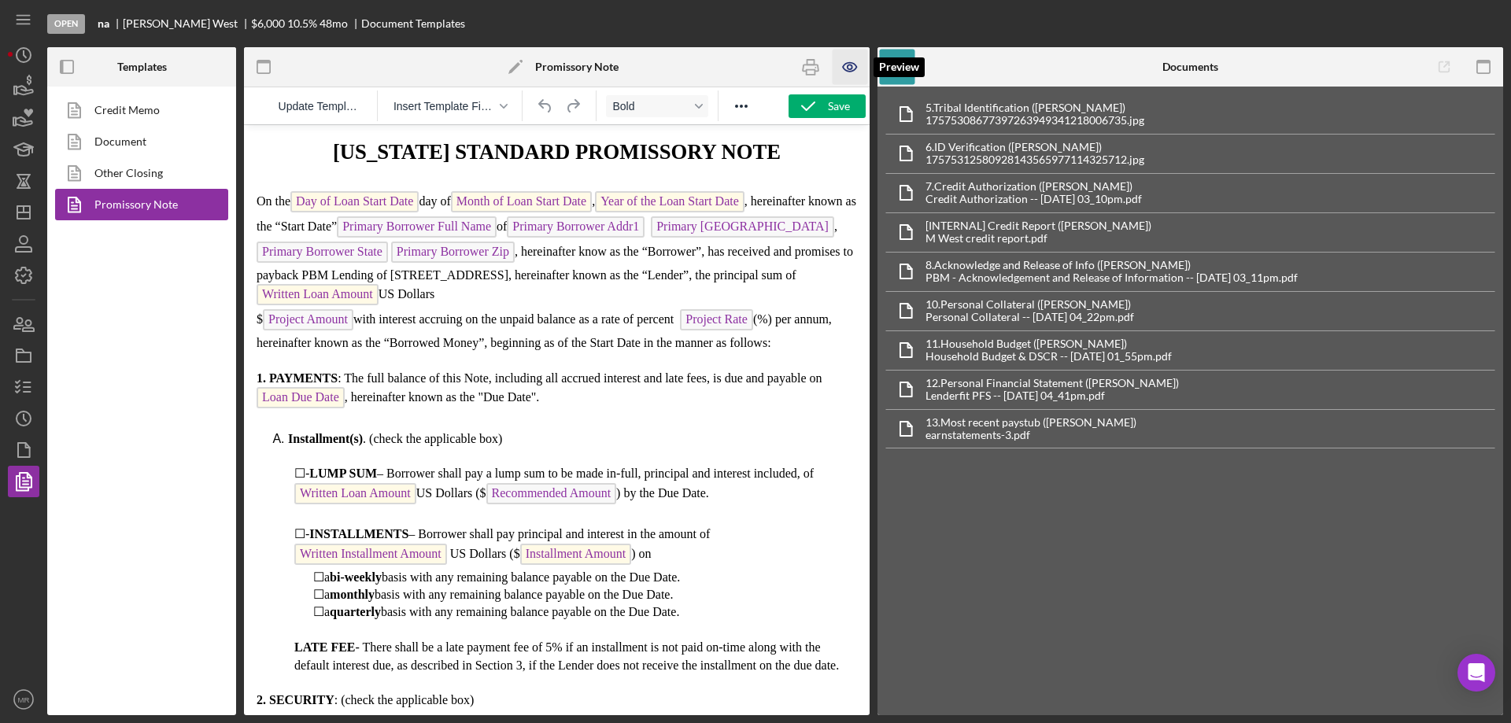
click at [849, 63] on icon "button" at bounding box center [849, 67] width 13 height 9
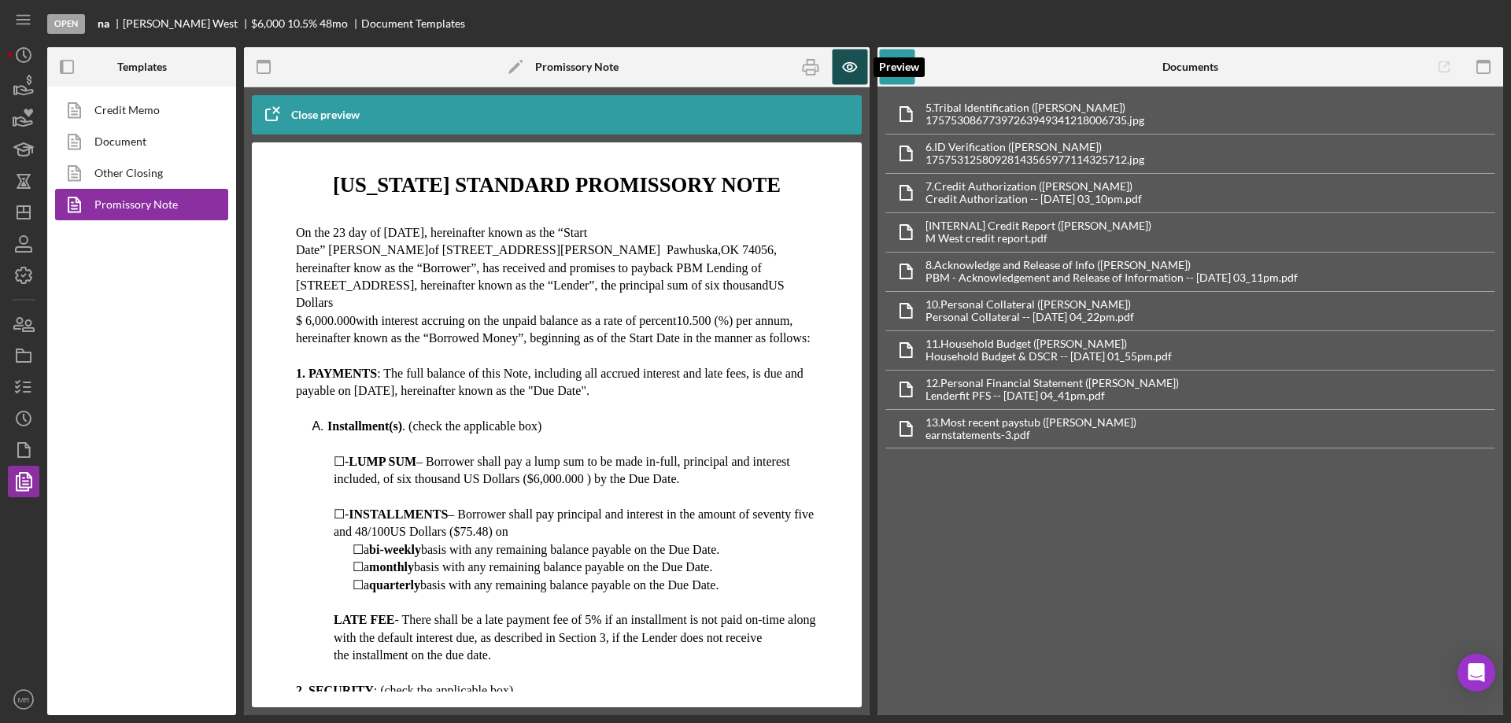
click at [849, 68] on icon "button" at bounding box center [850, 67] width 35 height 35
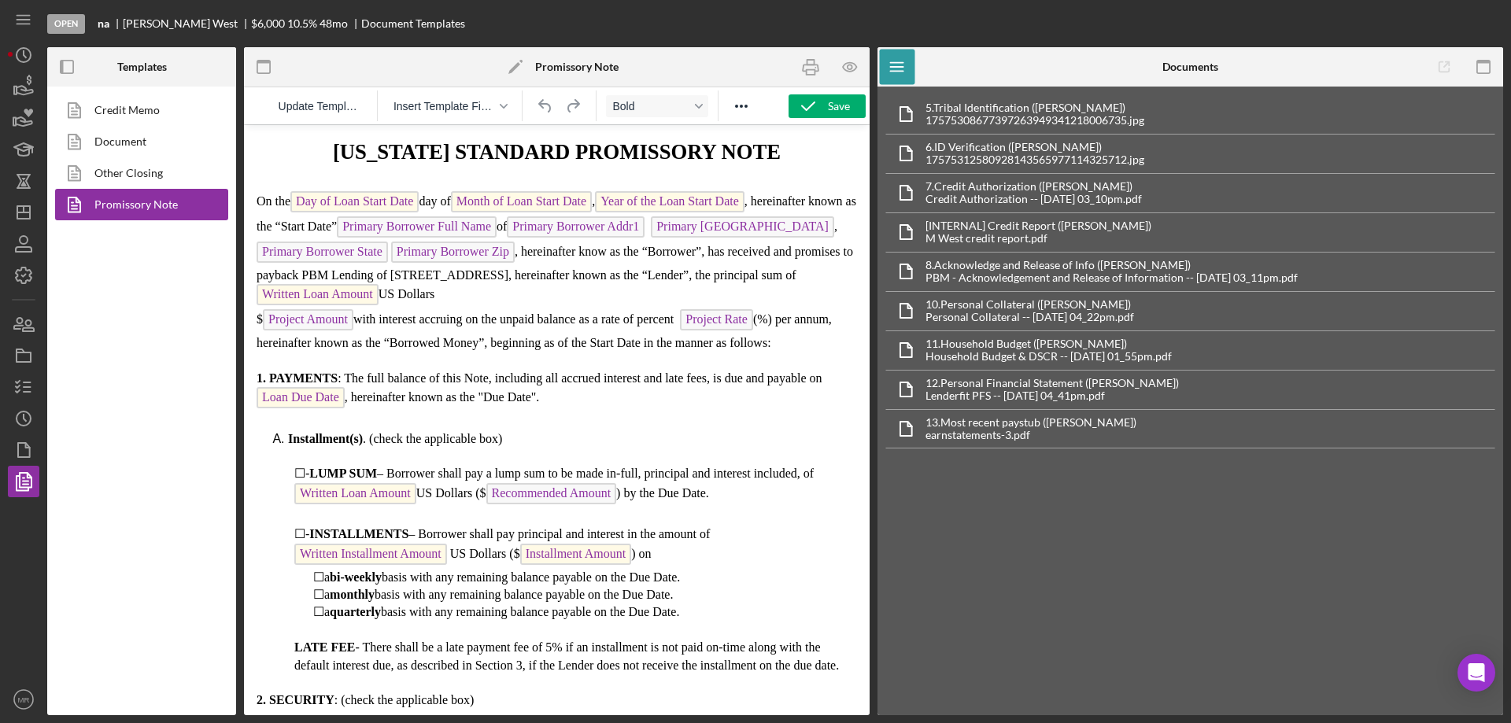
click at [353, 317] on span "Project Amount" at bounding box center [308, 319] width 91 height 21
click at [357, 321] on span "with interest accruing on the unpaid balance as a rate of percent" at bounding box center [513, 318] width 320 height 13
click at [830, 109] on div "Save" at bounding box center [839, 106] width 22 height 24
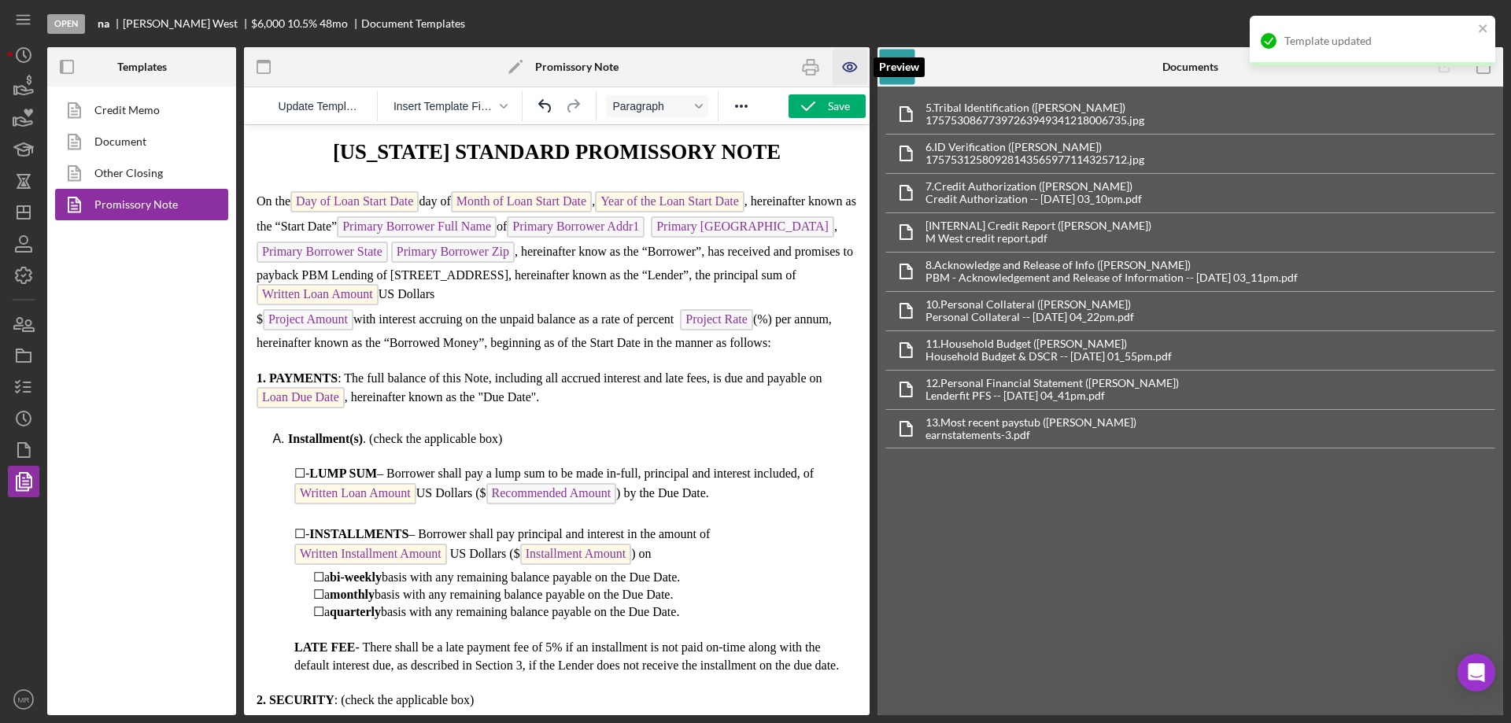
click at [858, 64] on icon "button" at bounding box center [850, 67] width 35 height 35
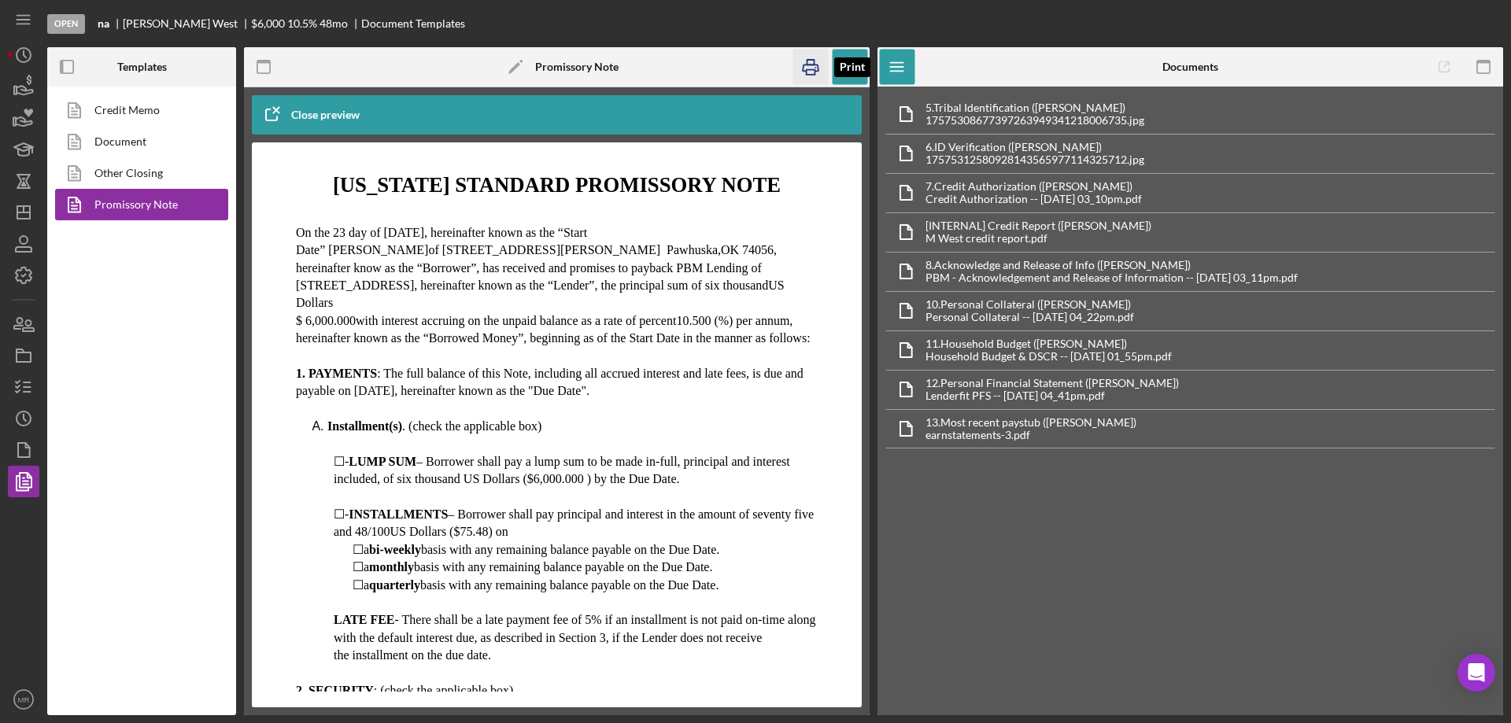
drag, startPoint x: 809, startPoint y: 64, endPoint x: 1165, endPoint y: 506, distance: 567.7
click at [809, 65] on icon "button" at bounding box center [810, 67] width 35 height 35
click at [23, 383] on icon "button" at bounding box center [23, 387] width 39 height 39
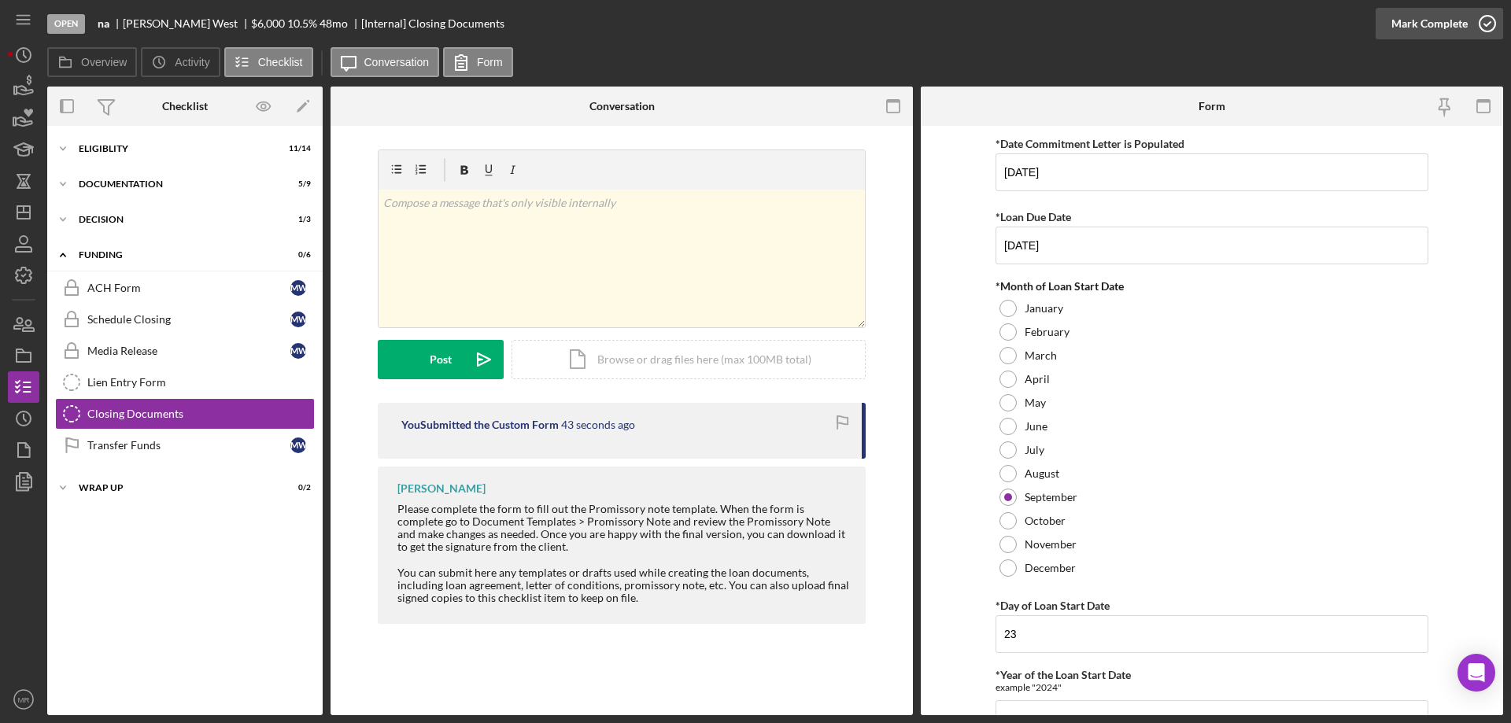
click at [1494, 23] on icon "button" at bounding box center [1487, 23] width 39 height 39
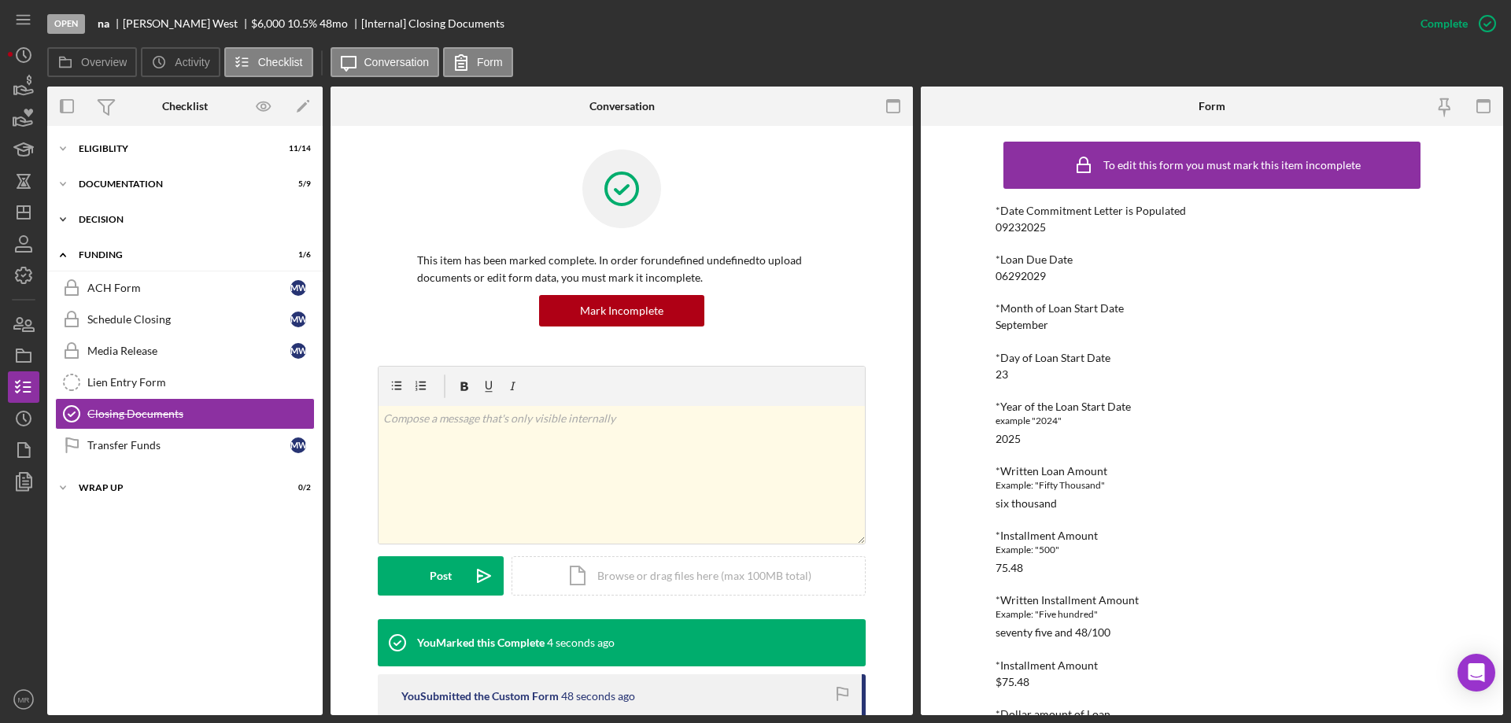
click at [134, 219] on div "Decision" at bounding box center [191, 219] width 224 height 9
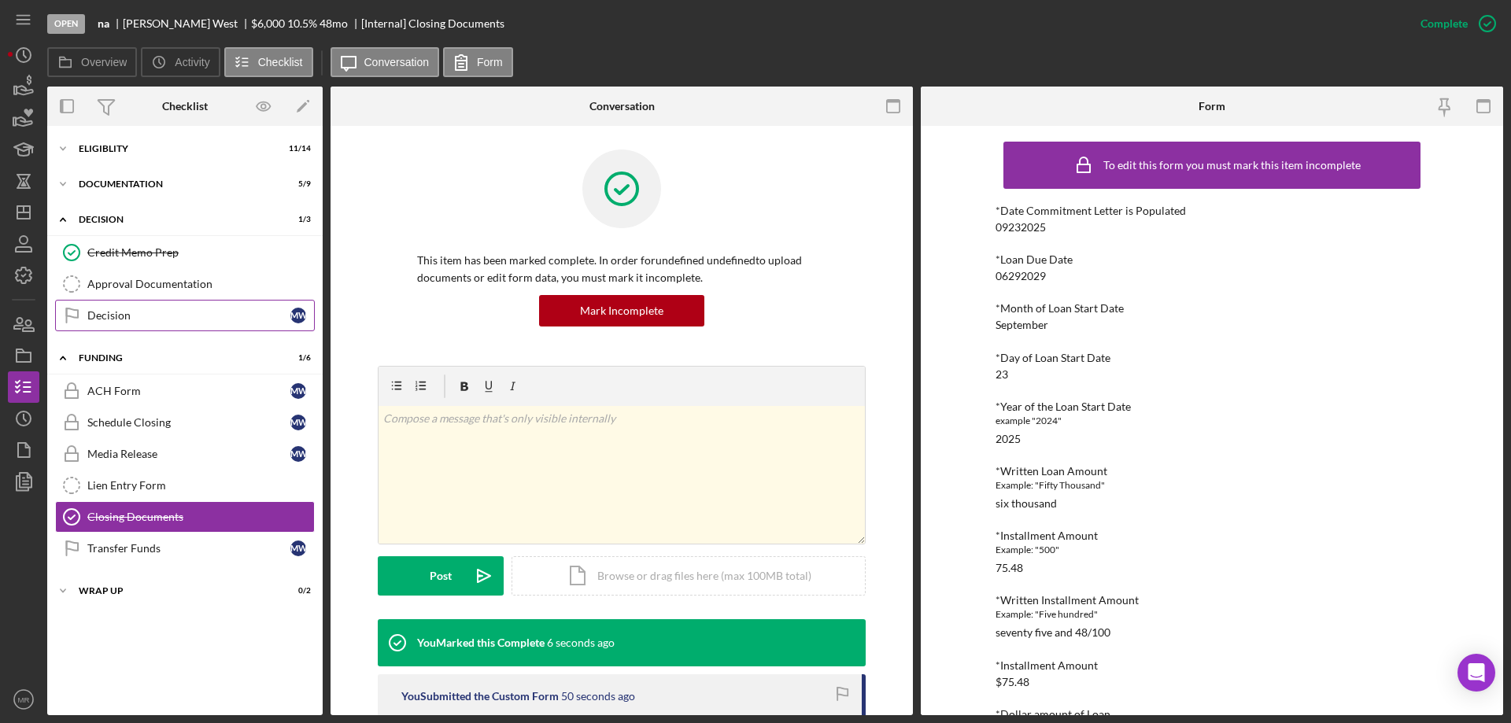
click at [128, 314] on div "Decision" at bounding box center [188, 315] width 203 height 13
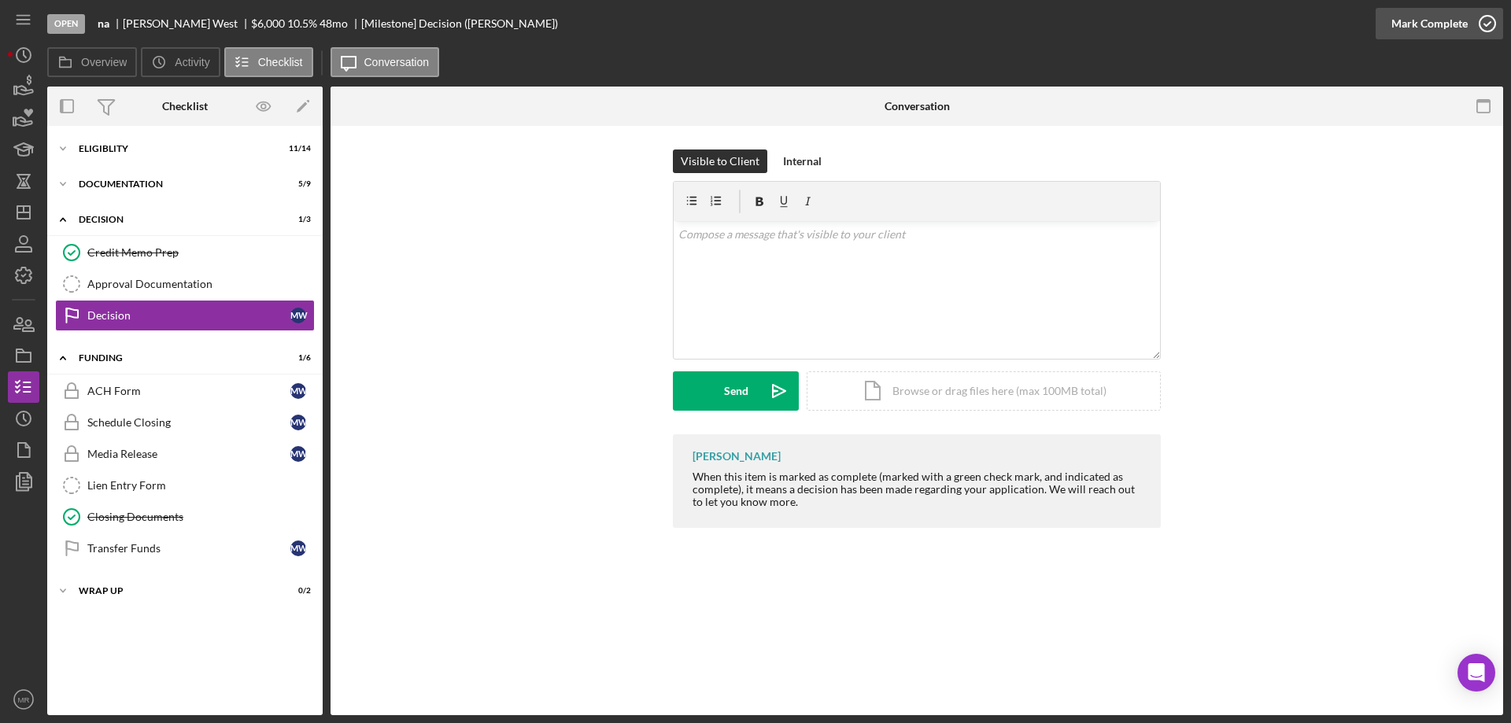
click at [1477, 21] on icon "button" at bounding box center [1487, 23] width 39 height 39
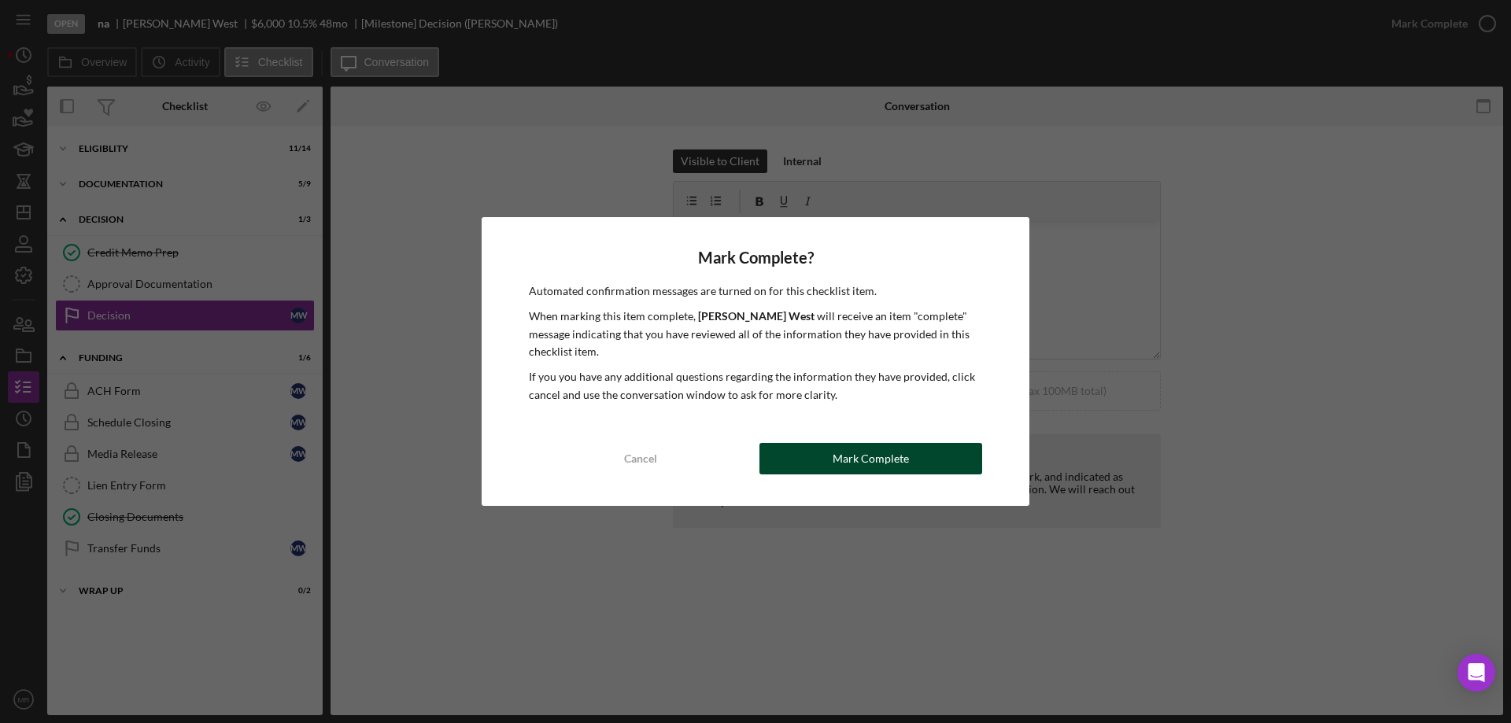
click at [887, 455] on div "Mark Complete" at bounding box center [871, 458] width 76 height 31
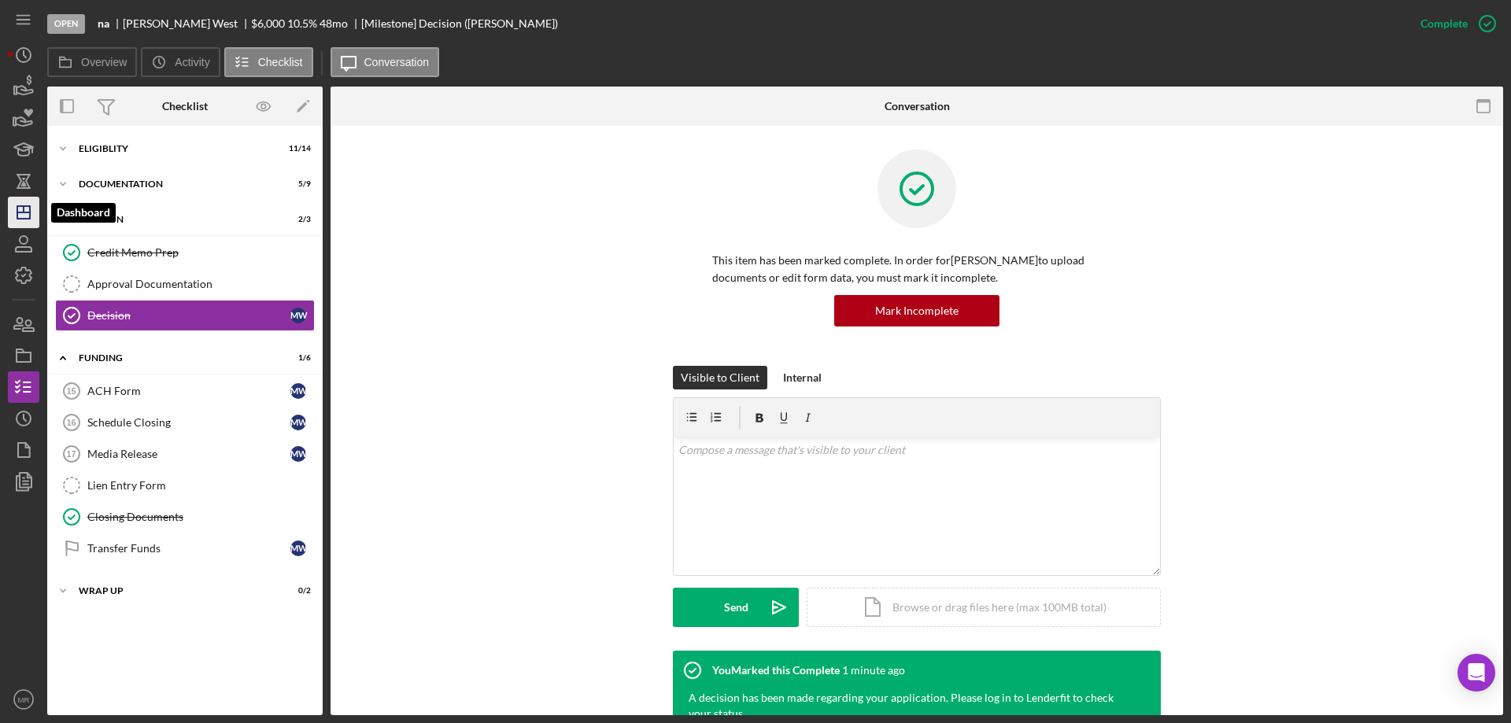
click at [26, 222] on icon "Icon/Dashboard" at bounding box center [23, 212] width 39 height 39
